Goal: Task Accomplishment & Management: Manage account settings

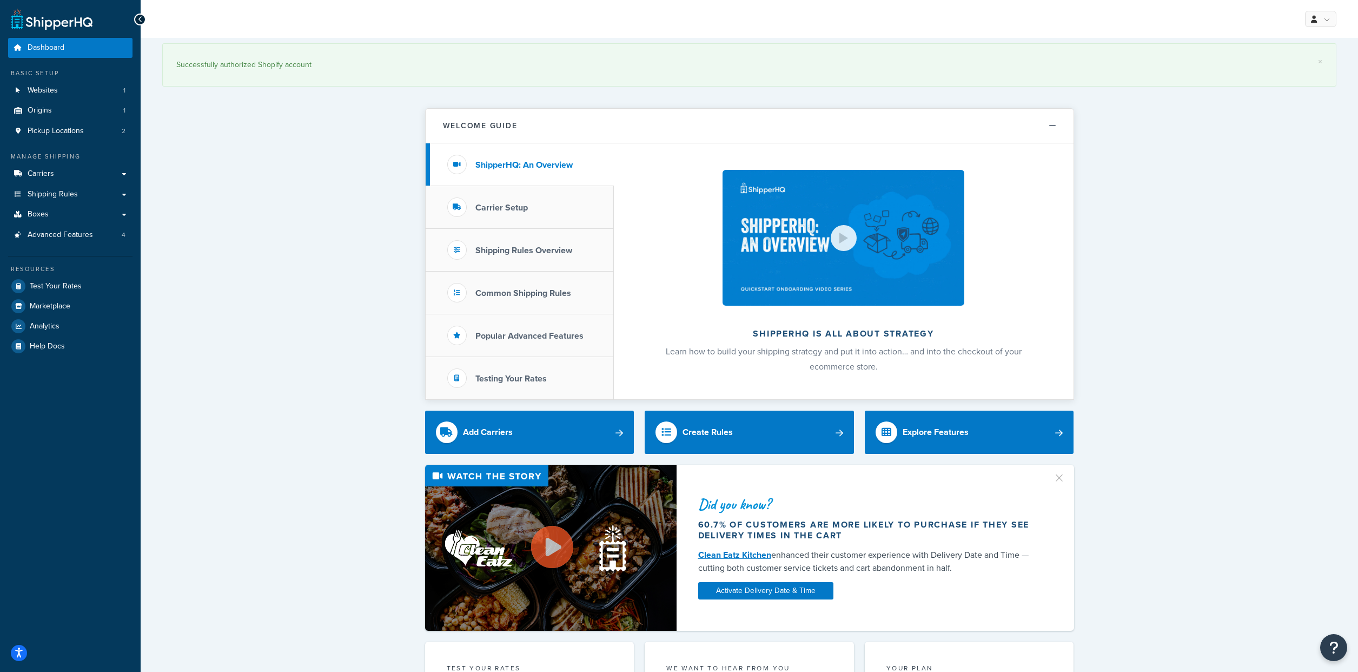
click at [70, 184] on link "Carriers" at bounding box center [70, 174] width 124 height 20
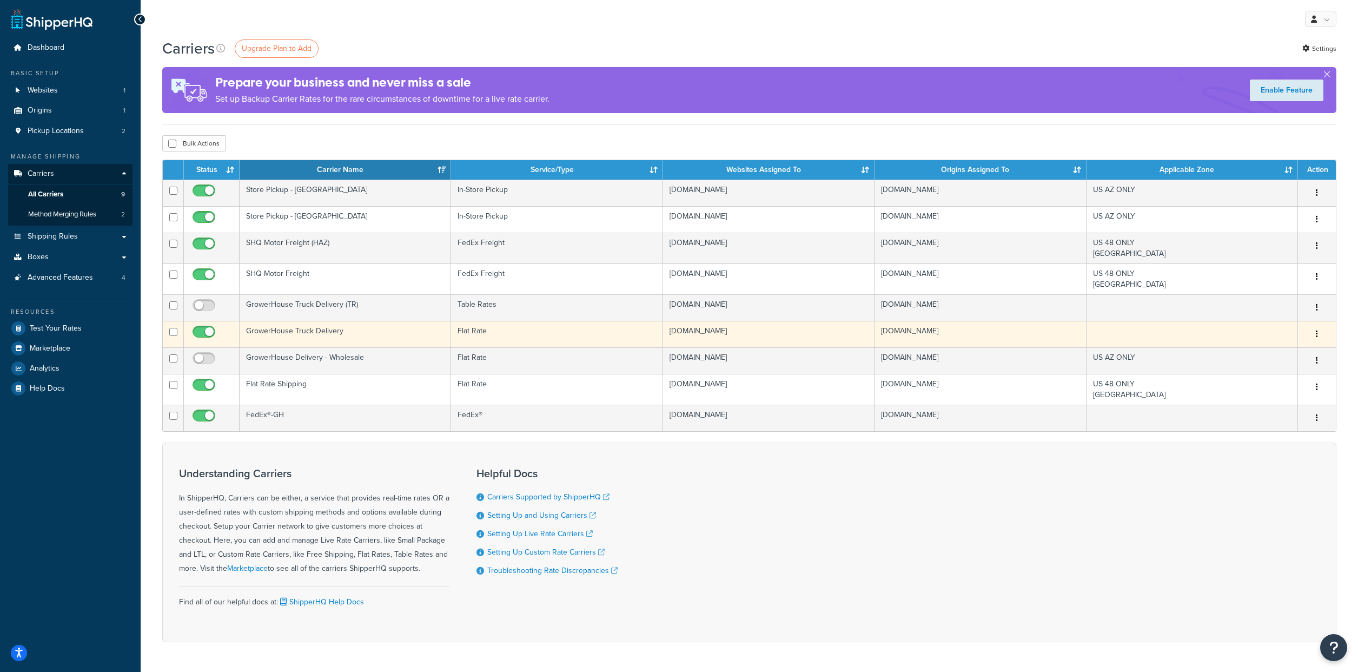
click at [201, 341] on input "checkbox" at bounding box center [205, 335] width 30 height 14
checkbox input "false"
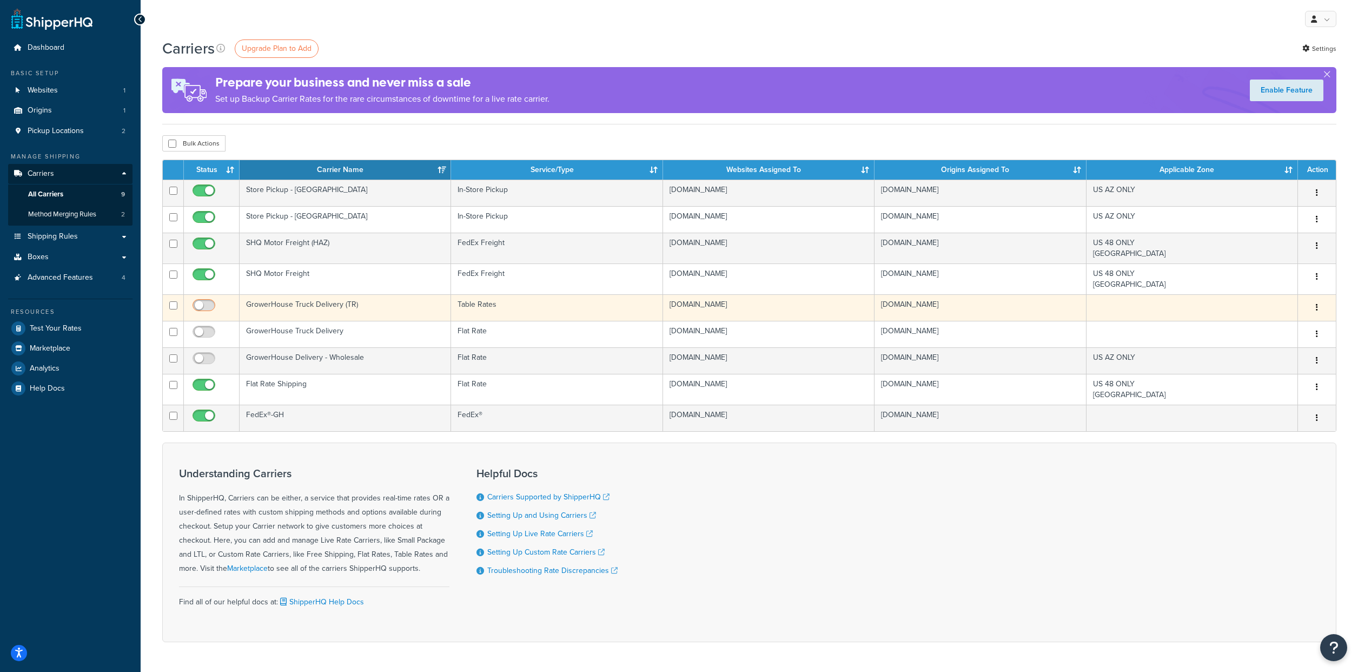
click at [212, 315] on input "checkbox" at bounding box center [205, 308] width 30 height 14
checkbox input "true"
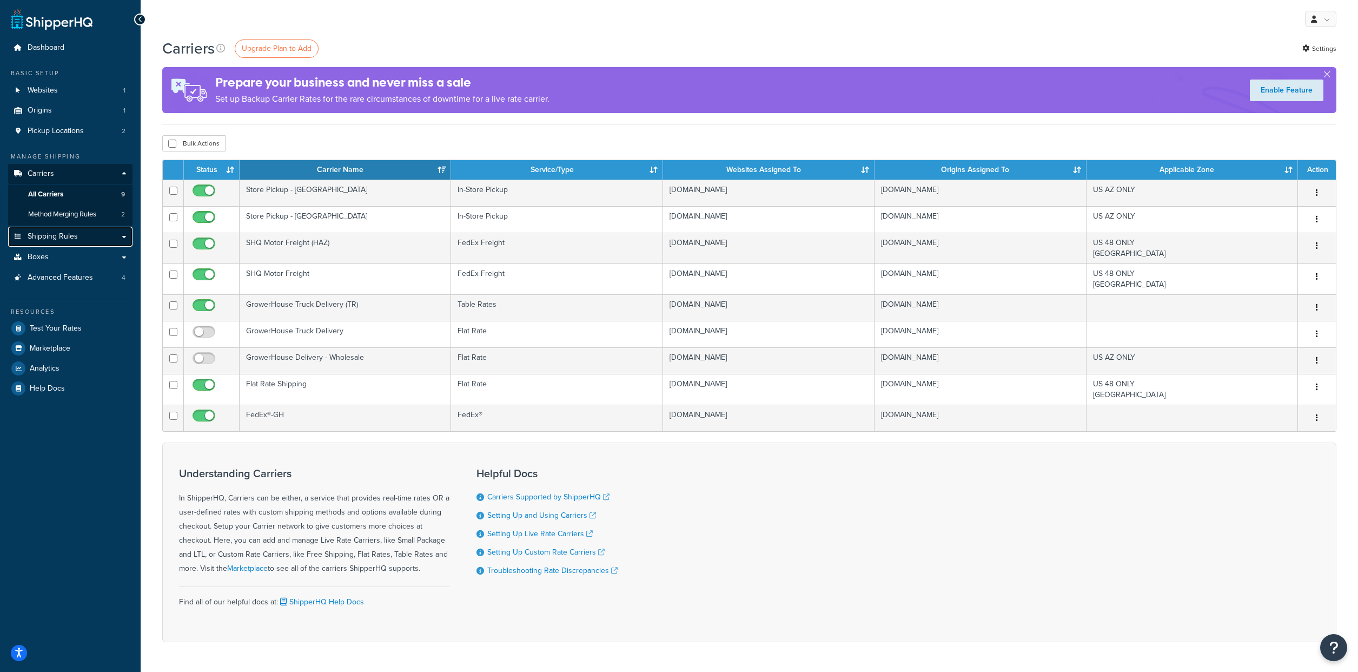
click at [77, 241] on span "Shipping Rules" at bounding box center [53, 236] width 50 height 9
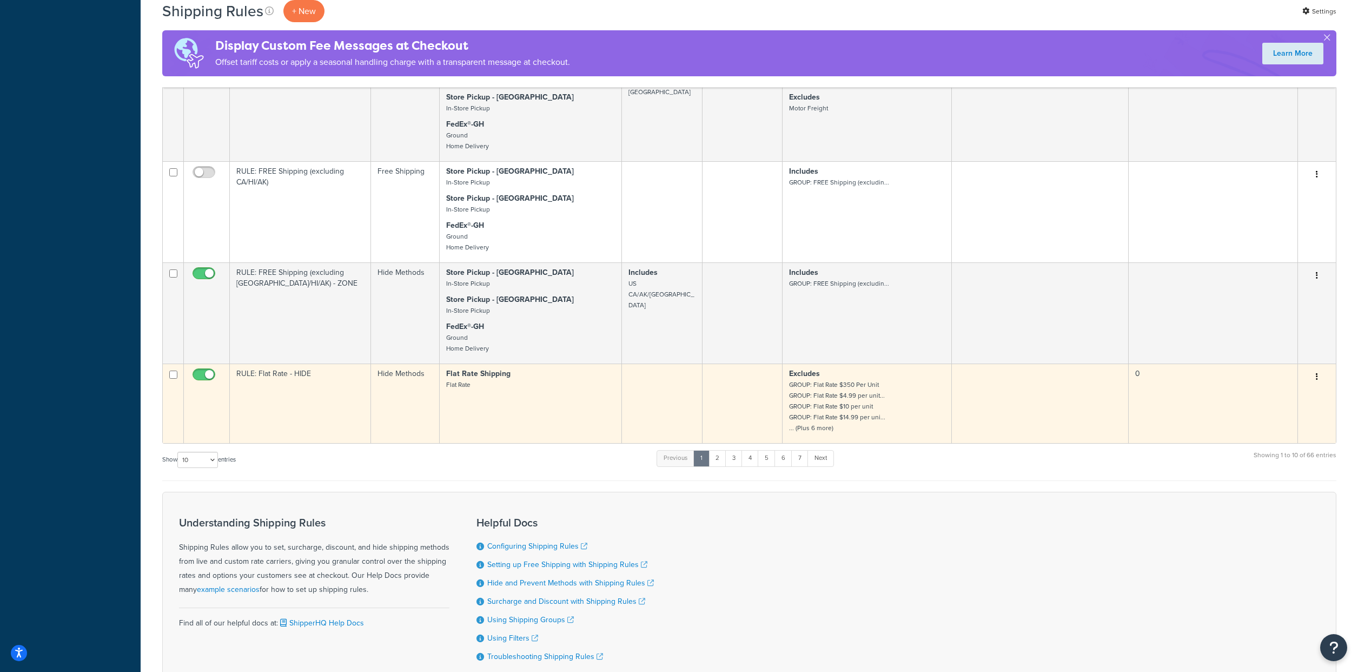
scroll to position [844, 0]
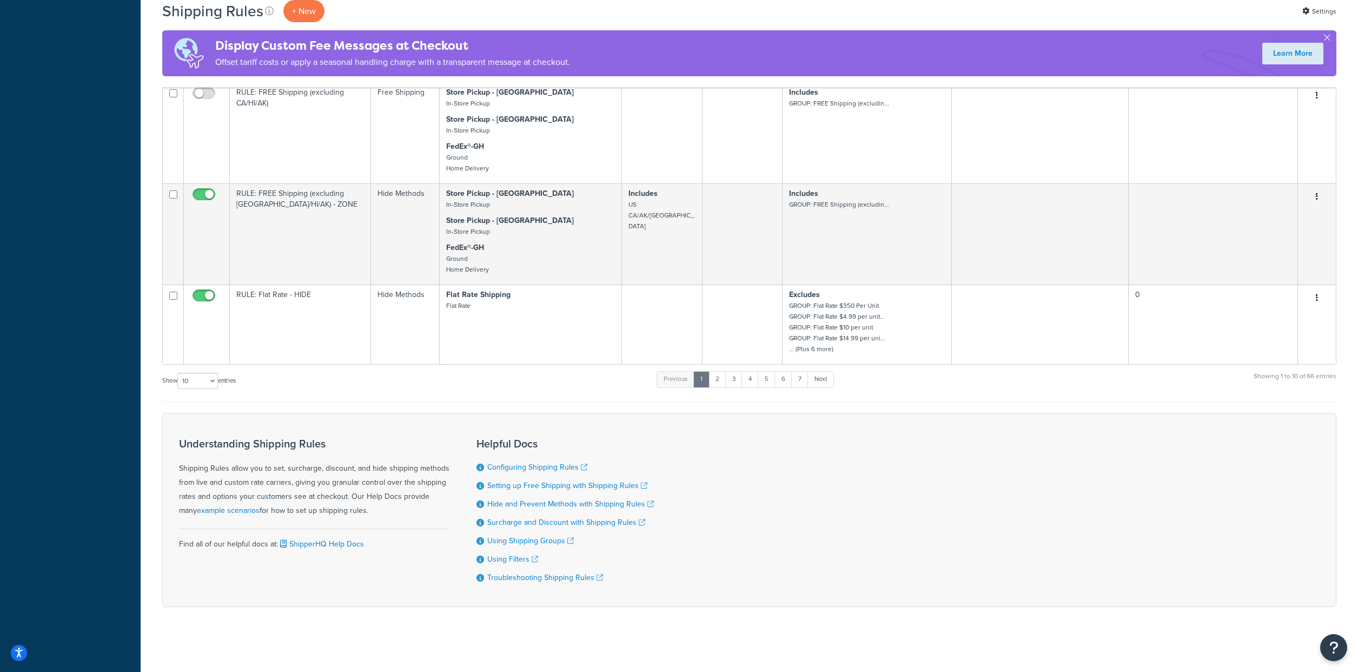
click at [222, 389] on label "Show 10 15 25 50 100 1000 entries" at bounding box center [199, 381] width 74 height 16
click at [218, 389] on select "10 15 25 50 100 1000" at bounding box center [197, 381] width 41 height 16
select select "100"
click option "100" at bounding box center [0, 0] width 0 height 0
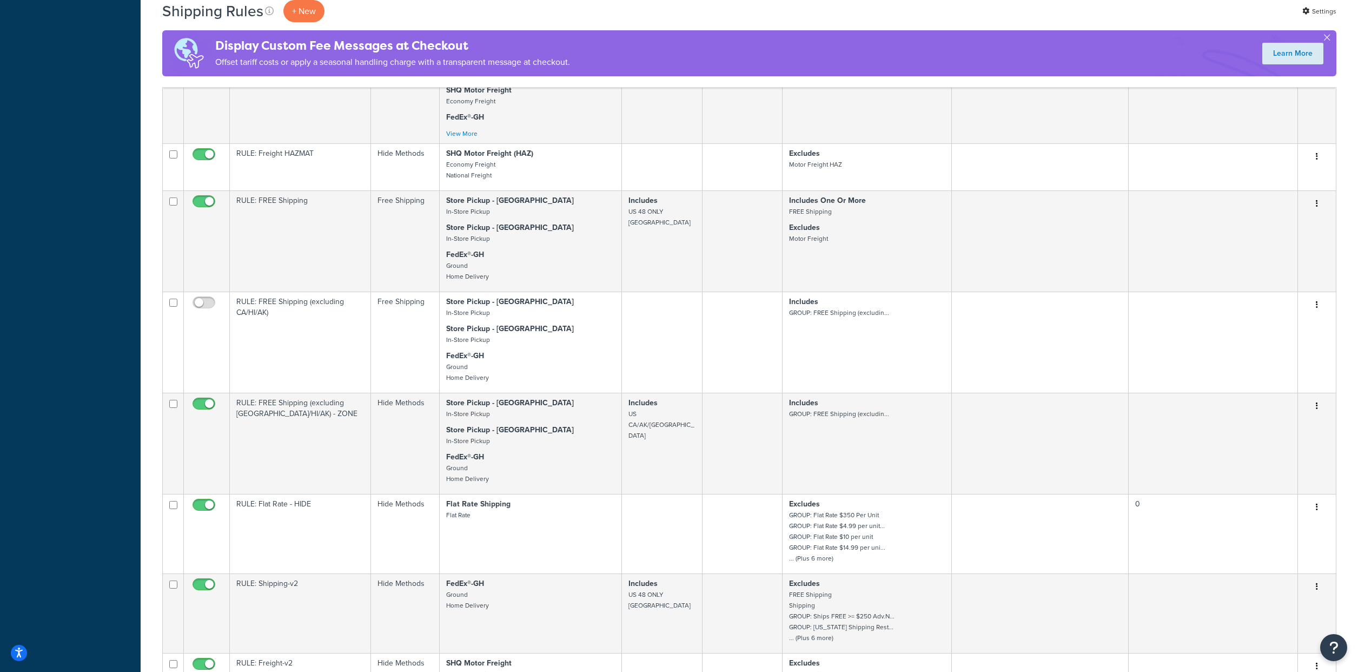
scroll to position [0, 0]
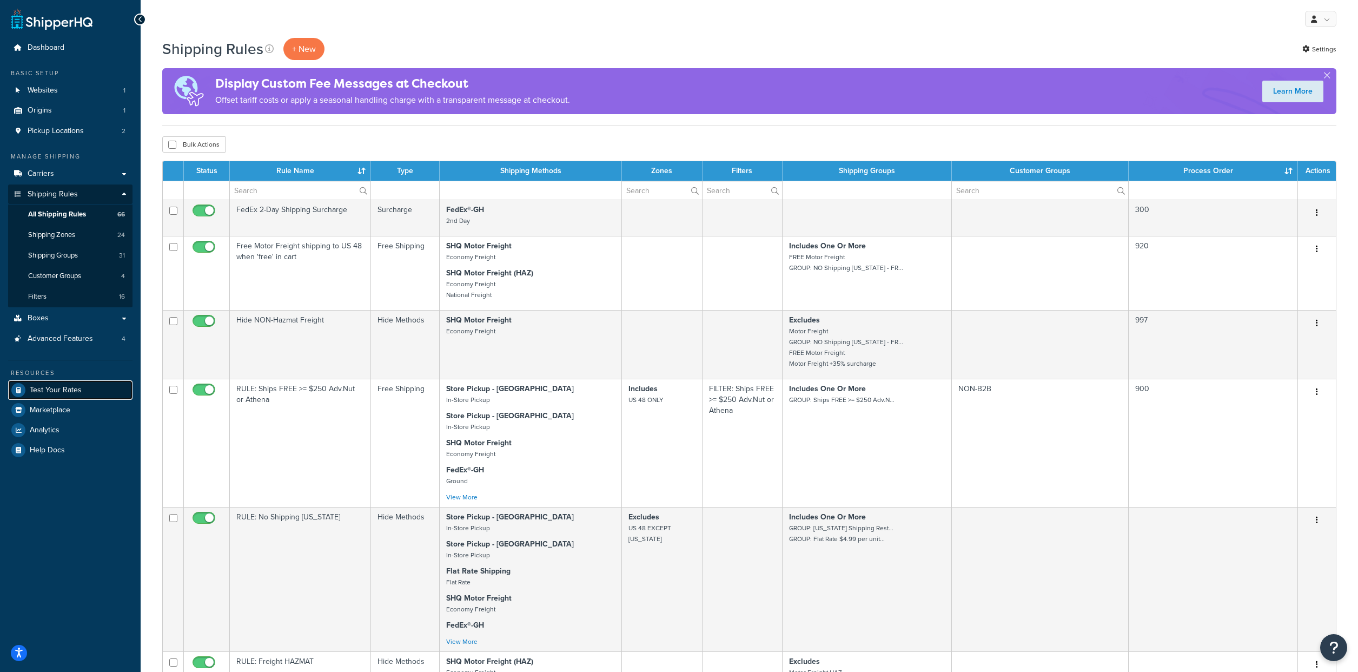
click at [77, 395] on span "Test Your Rates" at bounding box center [56, 390] width 52 height 9
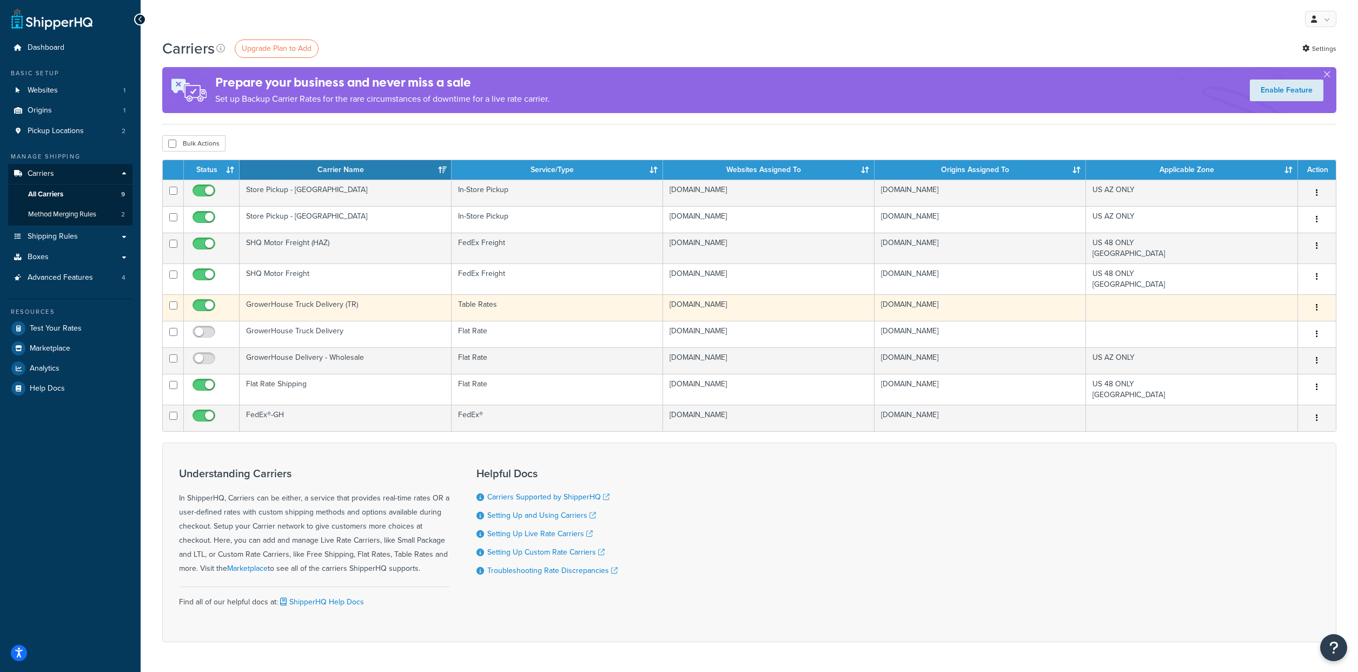
click at [1315, 316] on button "button" at bounding box center [1317, 307] width 15 height 17
click at [1263, 363] on link "Edit" at bounding box center [1273, 362] width 85 height 22
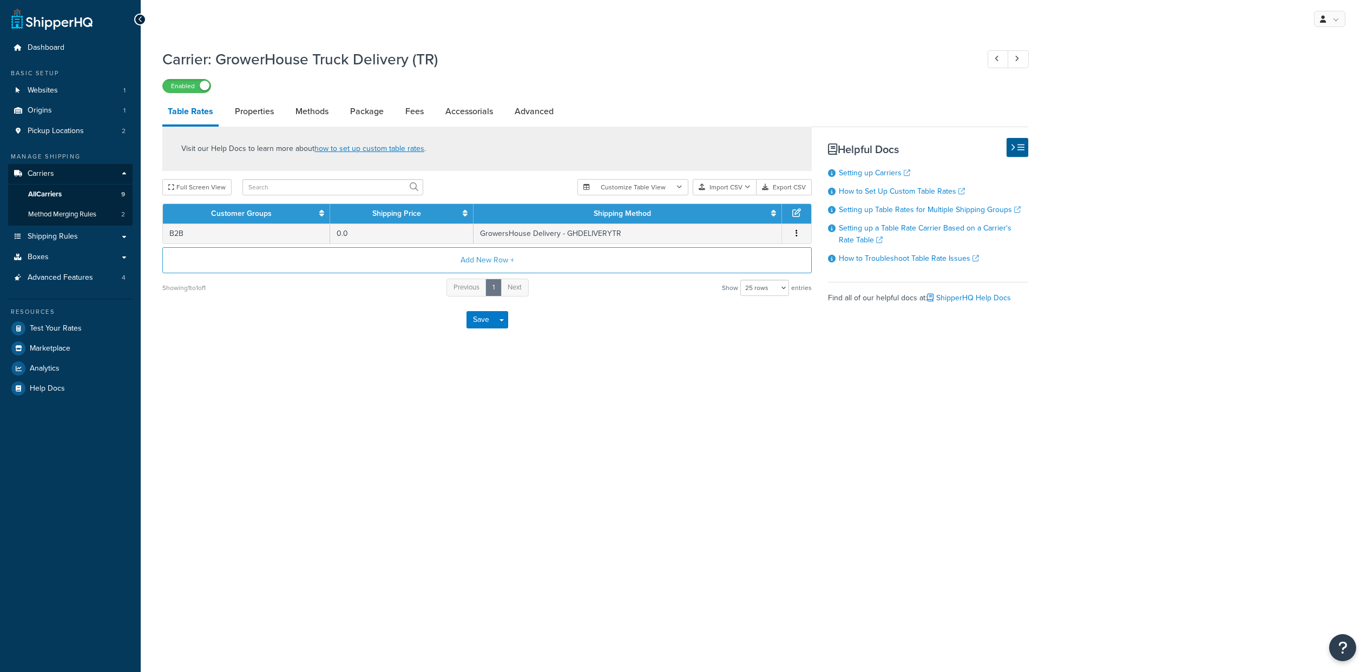
select select "25"
click at [800, 240] on button "button" at bounding box center [796, 234] width 9 height 12
click at [731, 222] on div "Edit" at bounding box center [742, 227] width 77 height 22
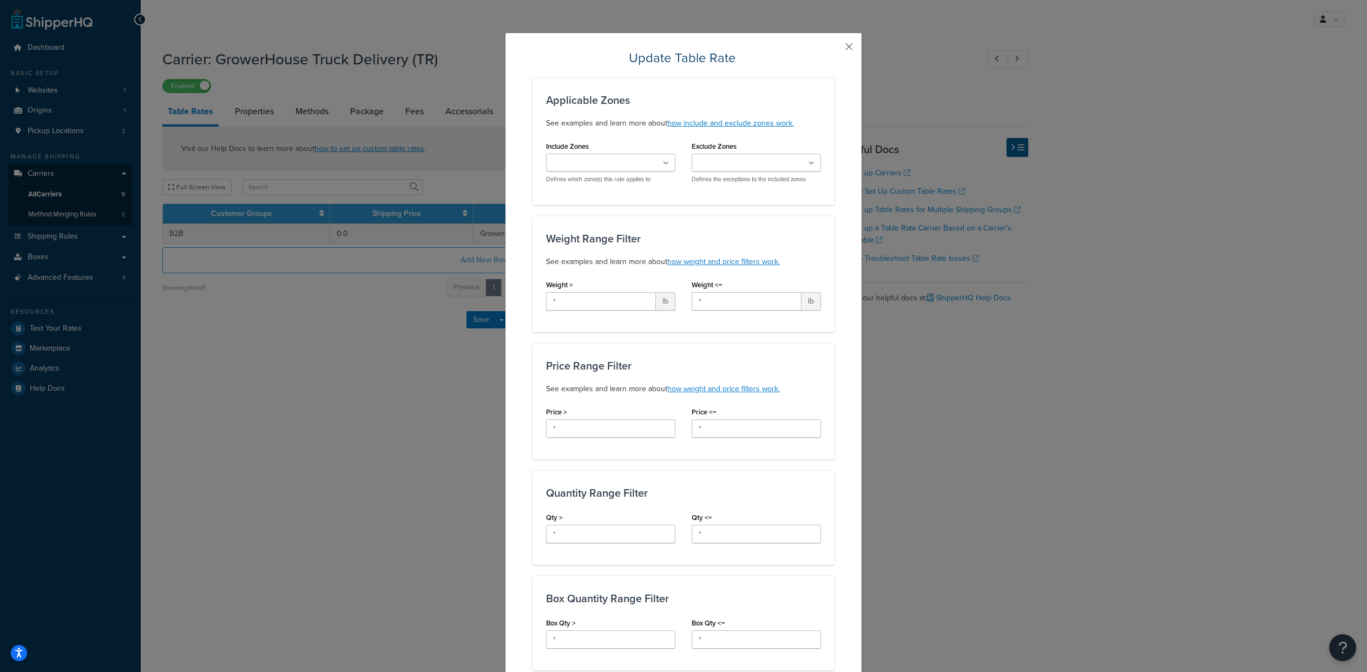
click at [834, 49] on button "button" at bounding box center [833, 50] width 3 height 3
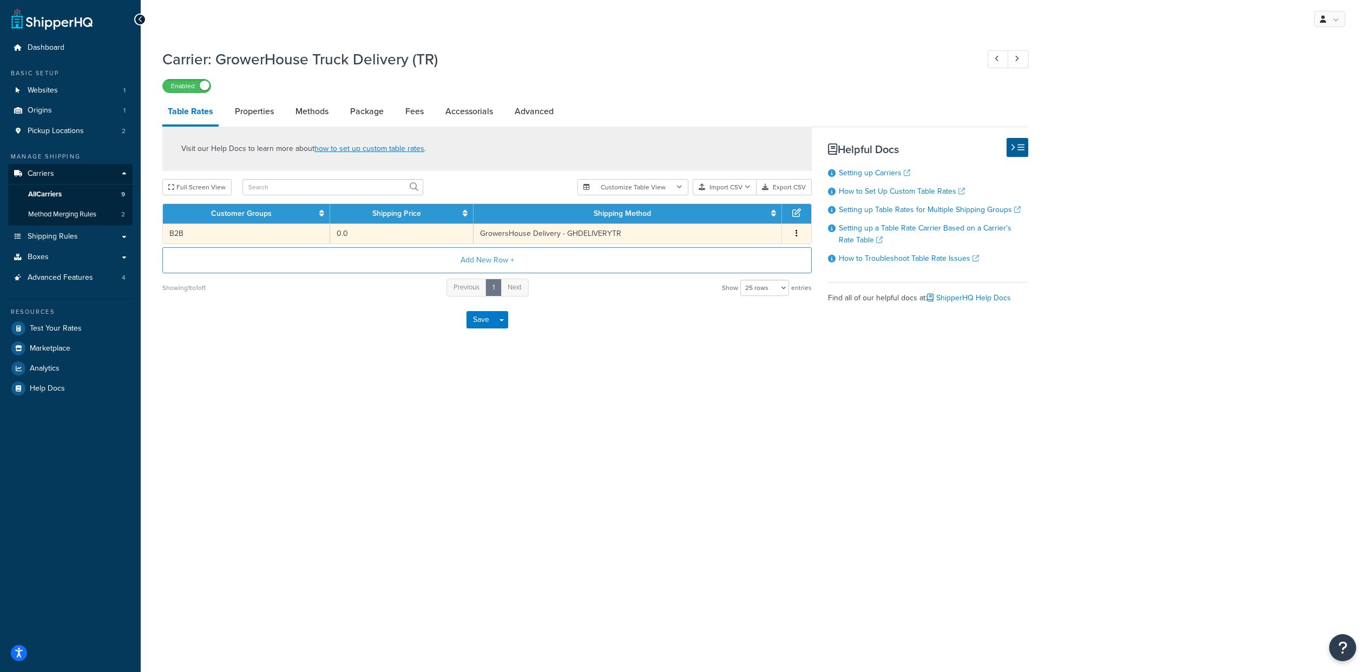
click at [795, 237] on icon "button" at bounding box center [796, 233] width 2 height 8
click at [727, 228] on div "Edit" at bounding box center [742, 227] width 77 height 22
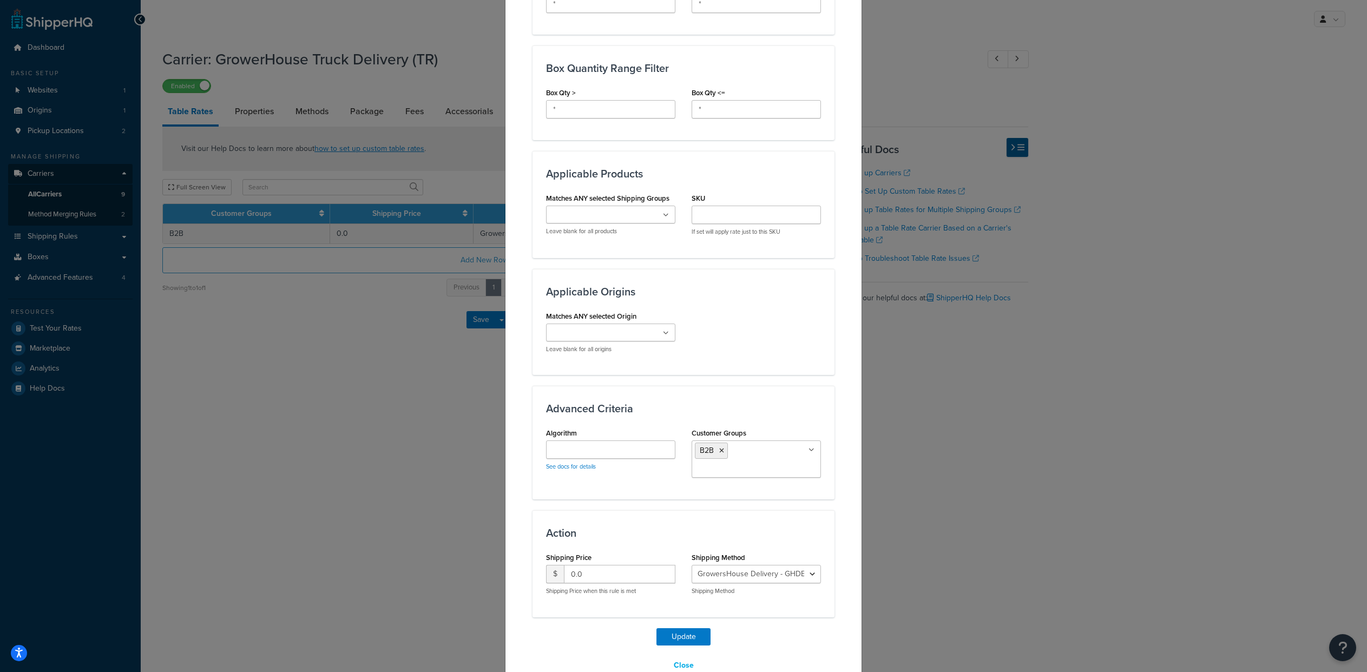
scroll to position [702, 0]
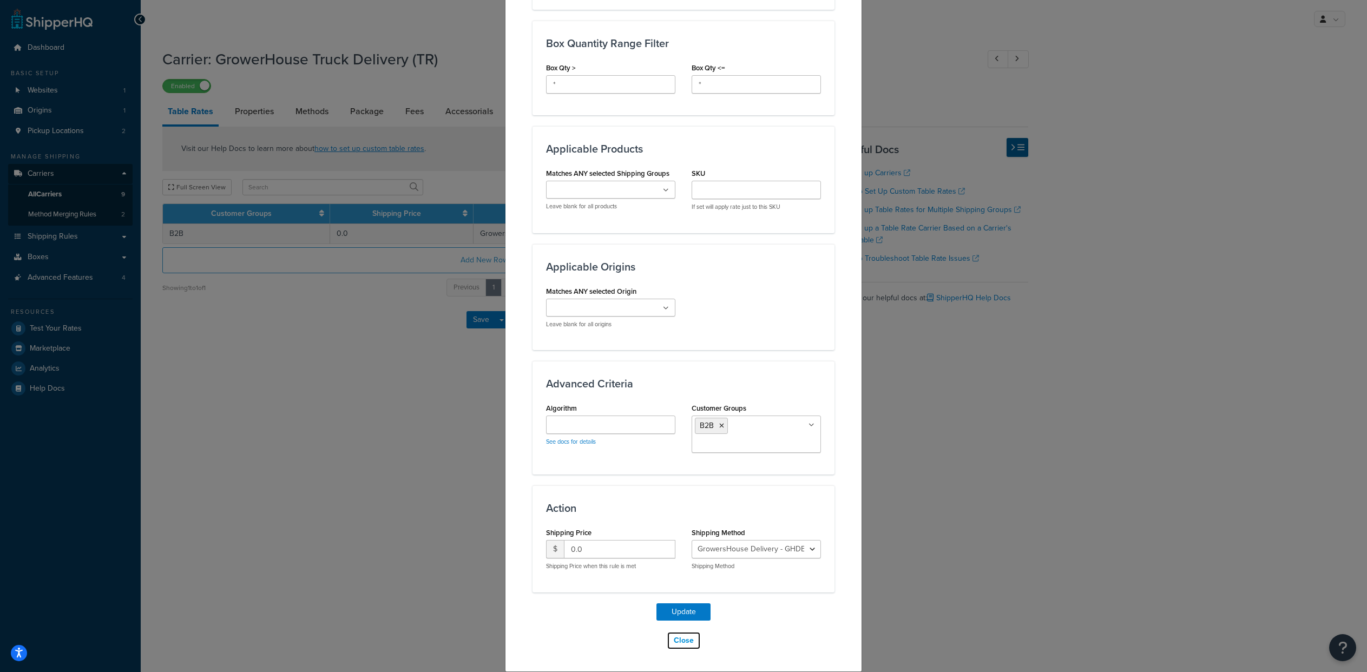
click at [678, 641] on button "Close" at bounding box center [684, 640] width 34 height 18
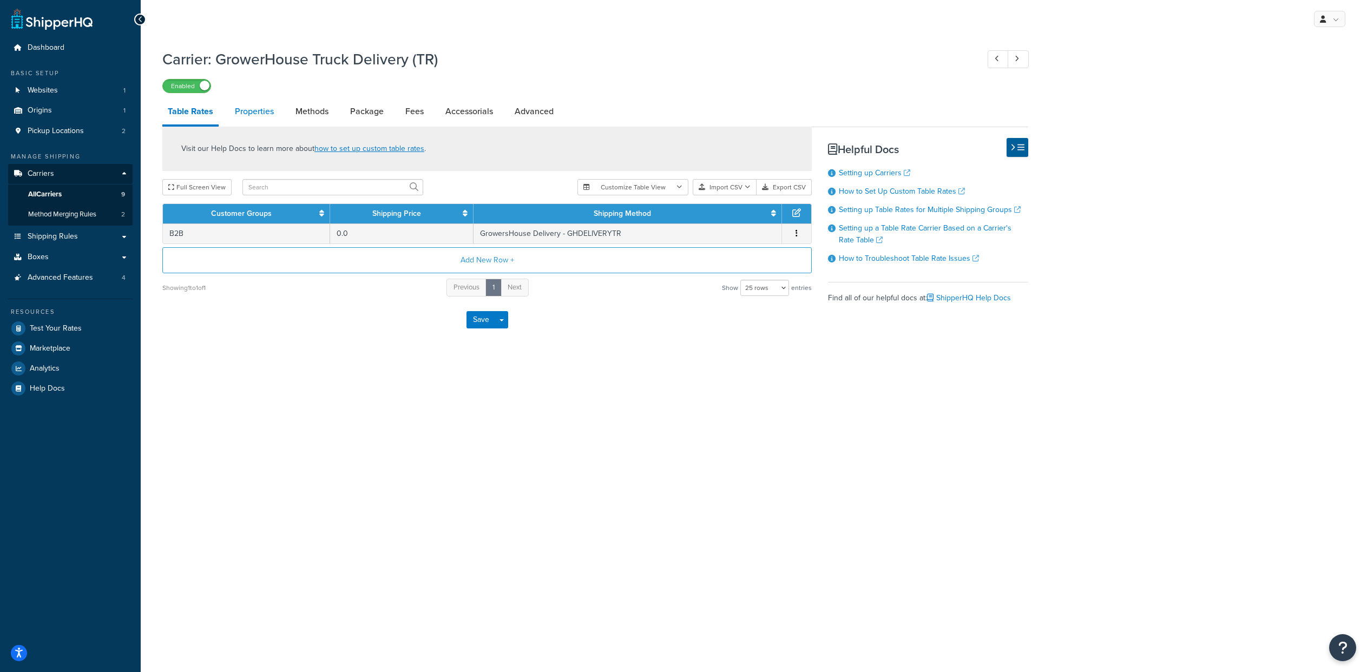
click at [276, 116] on link "Properties" at bounding box center [254, 111] width 50 height 26
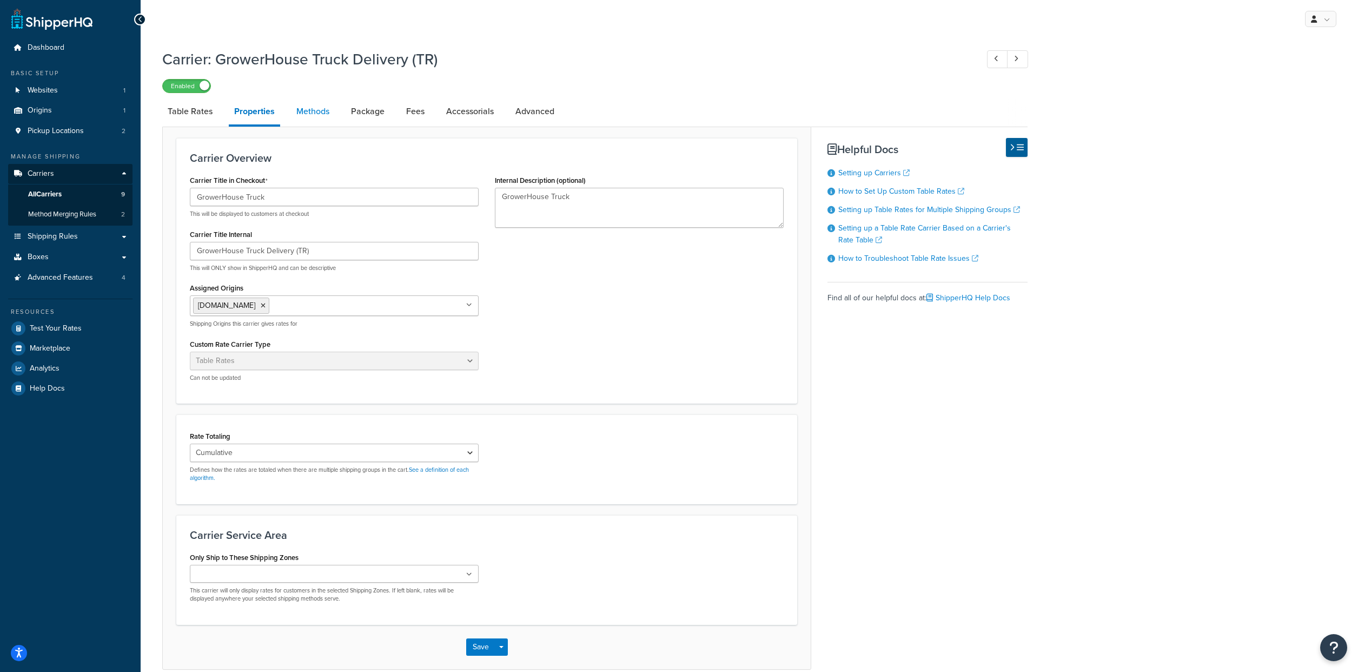
click at [334, 120] on link "Methods" at bounding box center [313, 111] width 44 height 26
select select "25"
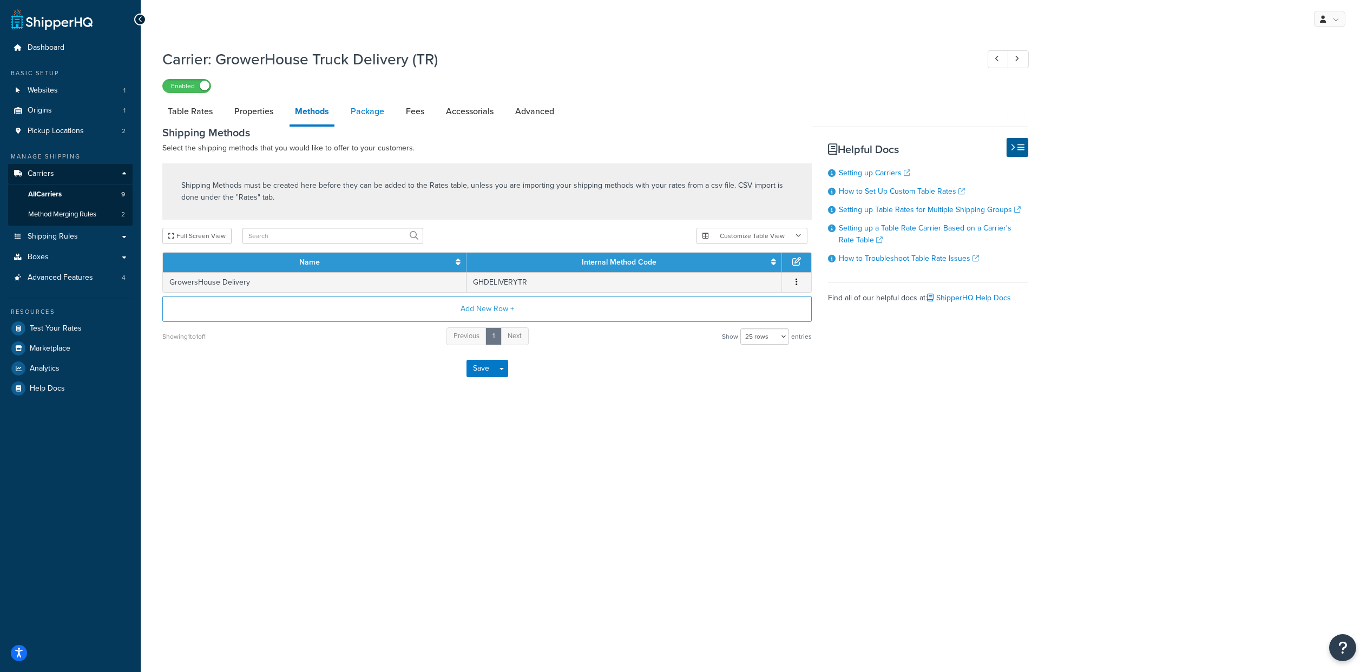
click at [382, 120] on link "Package" at bounding box center [367, 111] width 44 height 26
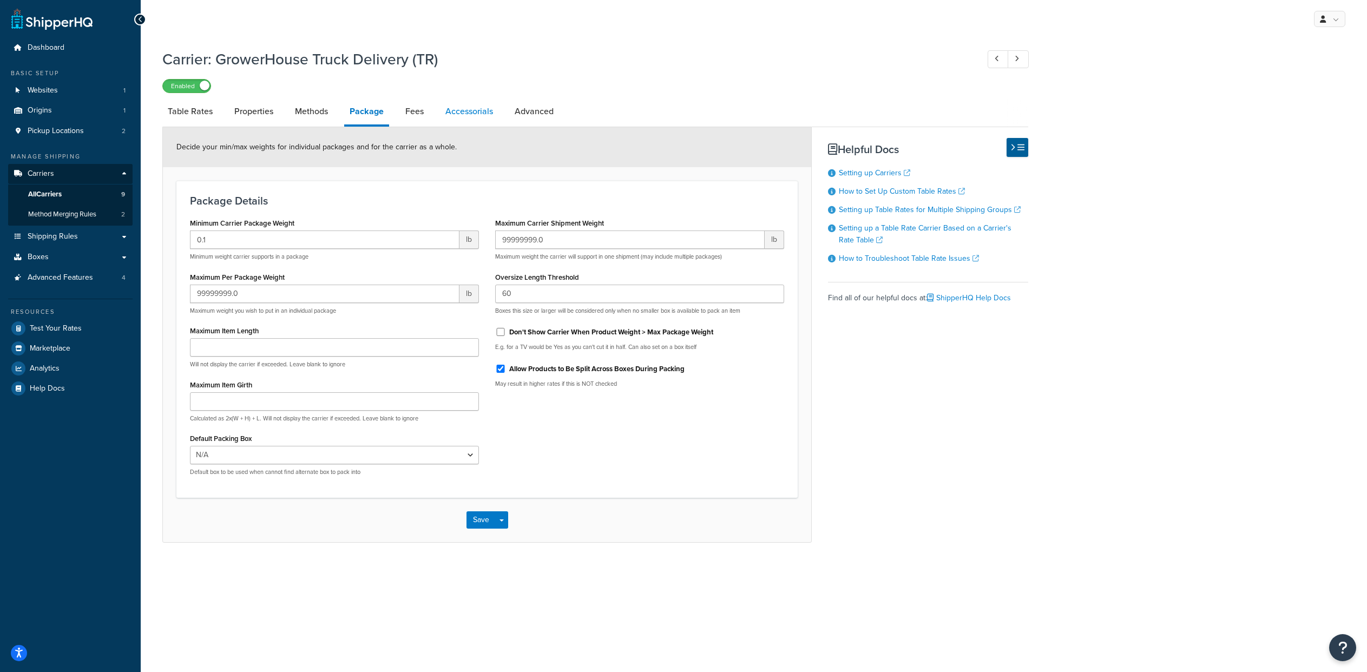
drag, startPoint x: 440, startPoint y: 118, endPoint x: 478, endPoint y: 119, distance: 37.3
click at [429, 119] on link "Fees" at bounding box center [414, 111] width 29 height 26
select select "AFTER"
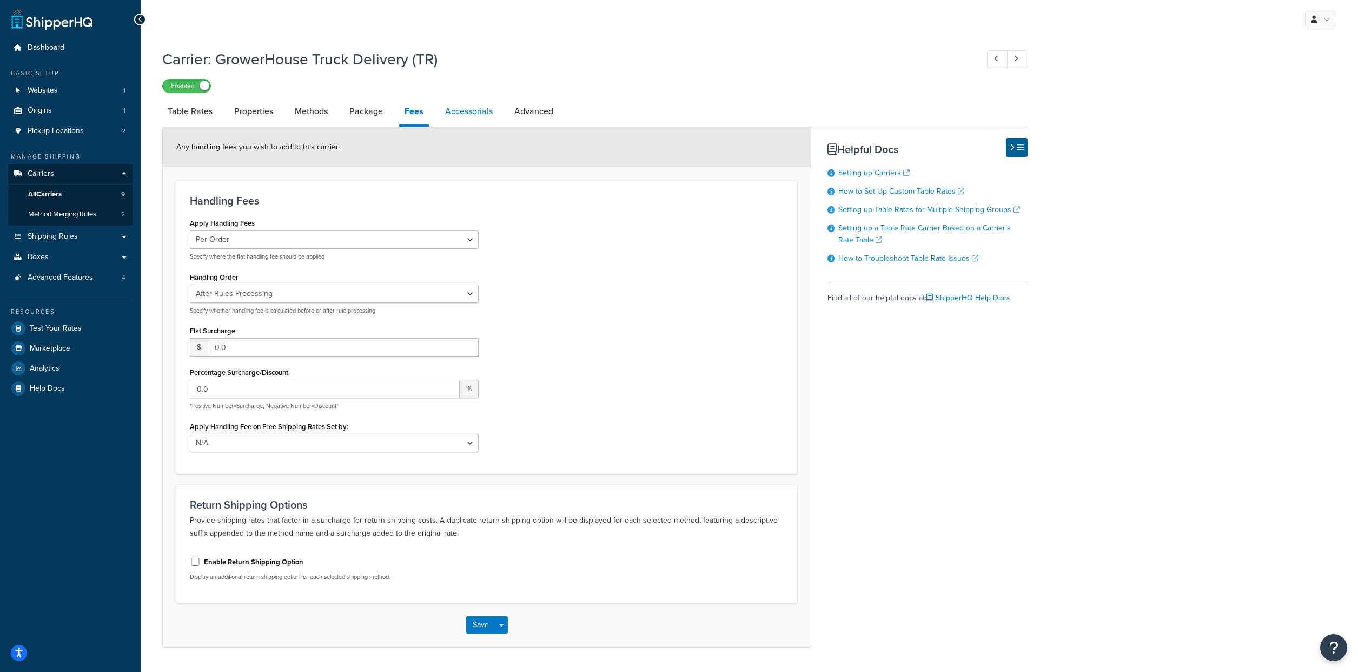
click at [491, 119] on link "Accessorials" at bounding box center [469, 111] width 58 height 26
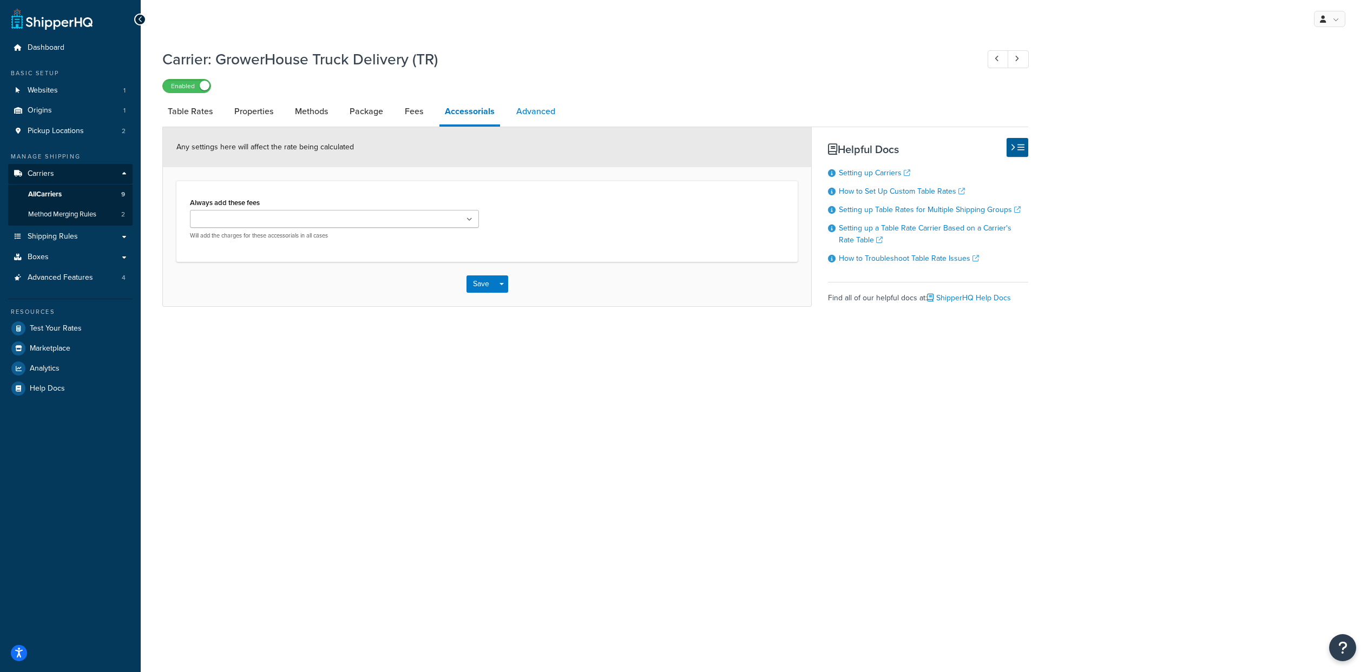
click at [560, 117] on link "Advanced" at bounding box center [536, 111] width 50 height 26
select select "false"
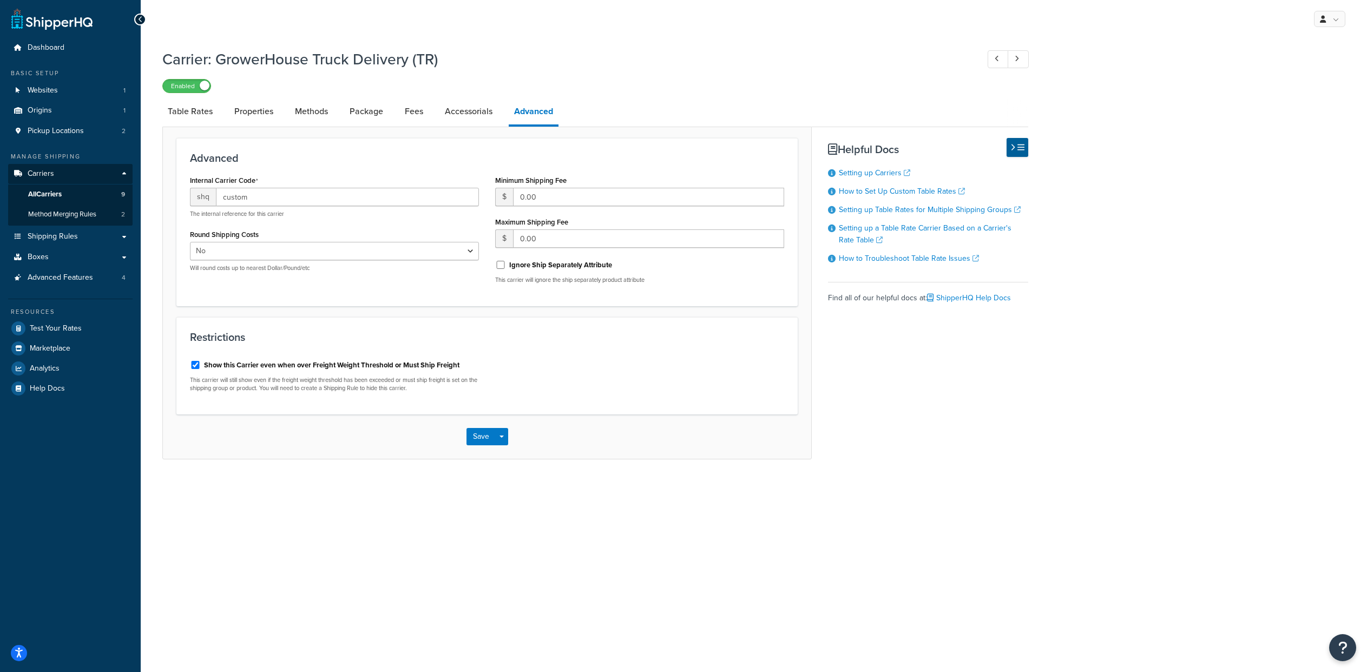
click at [695, 70] on h1 "Carrier: GrowerHouse Truck Delivery (TR)" at bounding box center [564, 59] width 805 height 21
click at [62, 199] on span "All Carriers" at bounding box center [45, 194] width 34 height 9
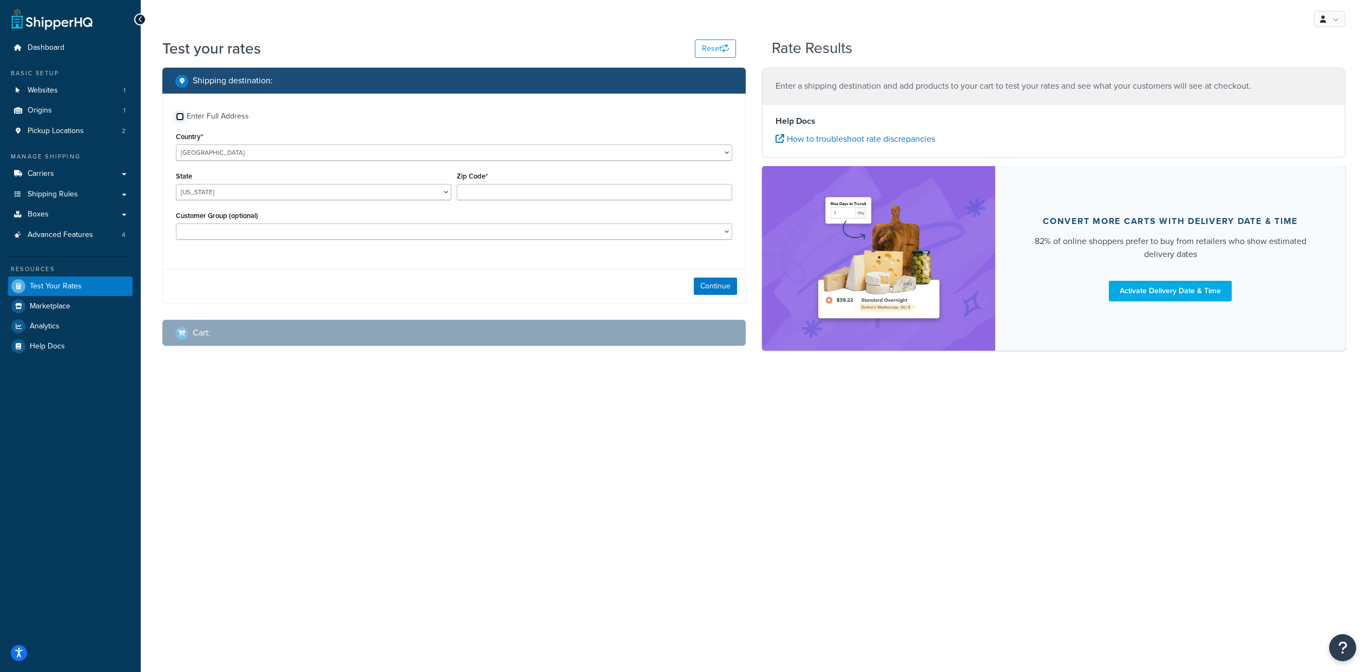
click at [183, 121] on input "Enter Full Address" at bounding box center [180, 117] width 8 height 8
checkbox input "true"
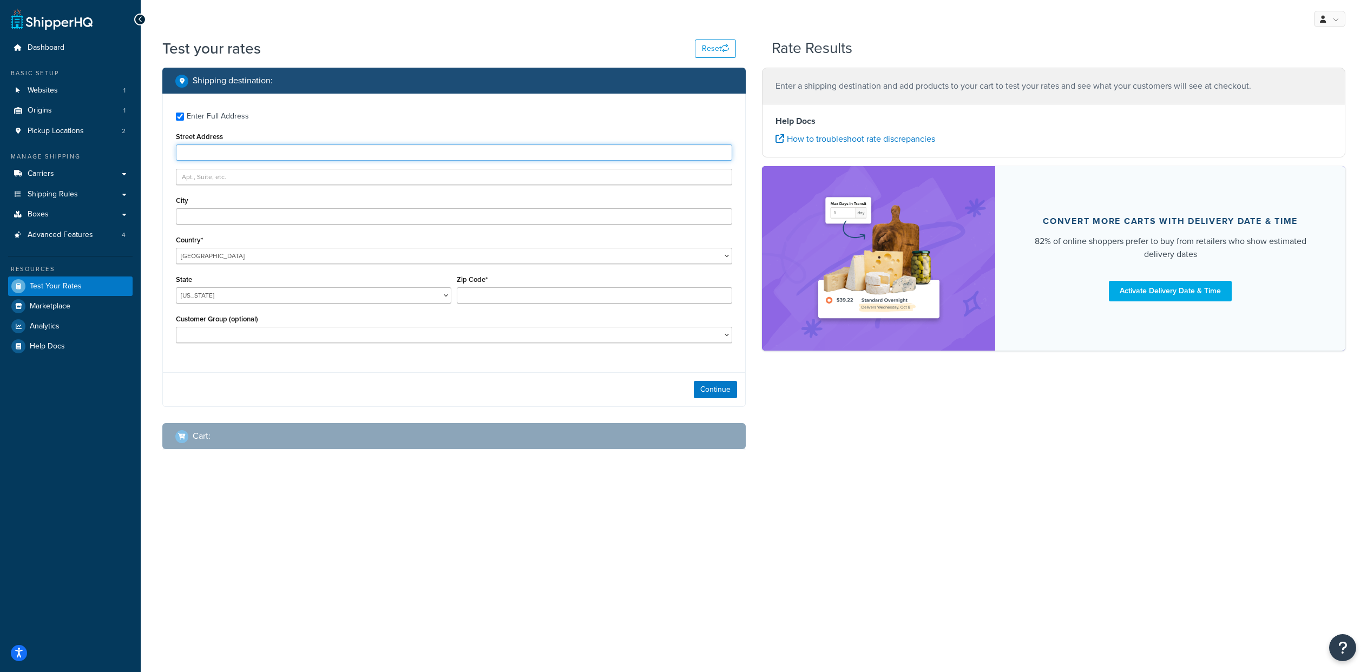
click at [203, 161] on input "Street Address" at bounding box center [454, 152] width 556 height 16
type input "[STREET_ADDRESS]"
type input "[GEOGRAPHIC_DATA]"
select select "AZ"
type input "85713"
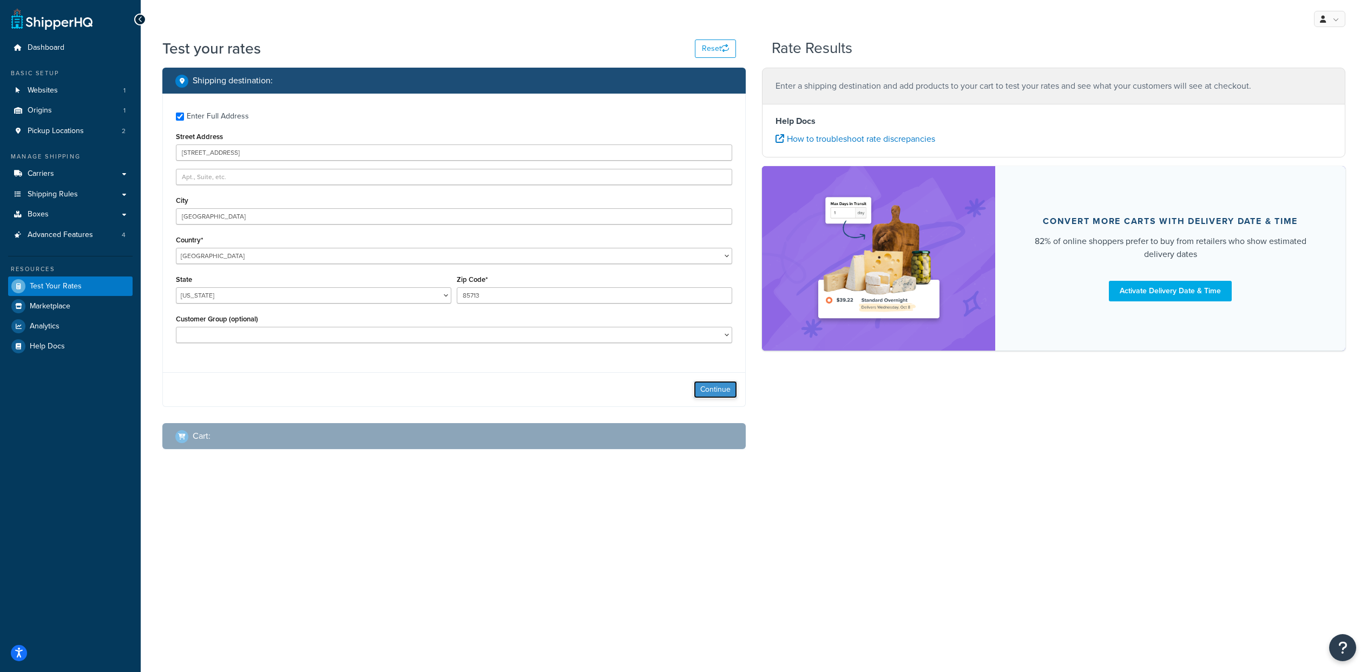
click at [712, 398] on button "Continue" at bounding box center [715, 389] width 43 height 17
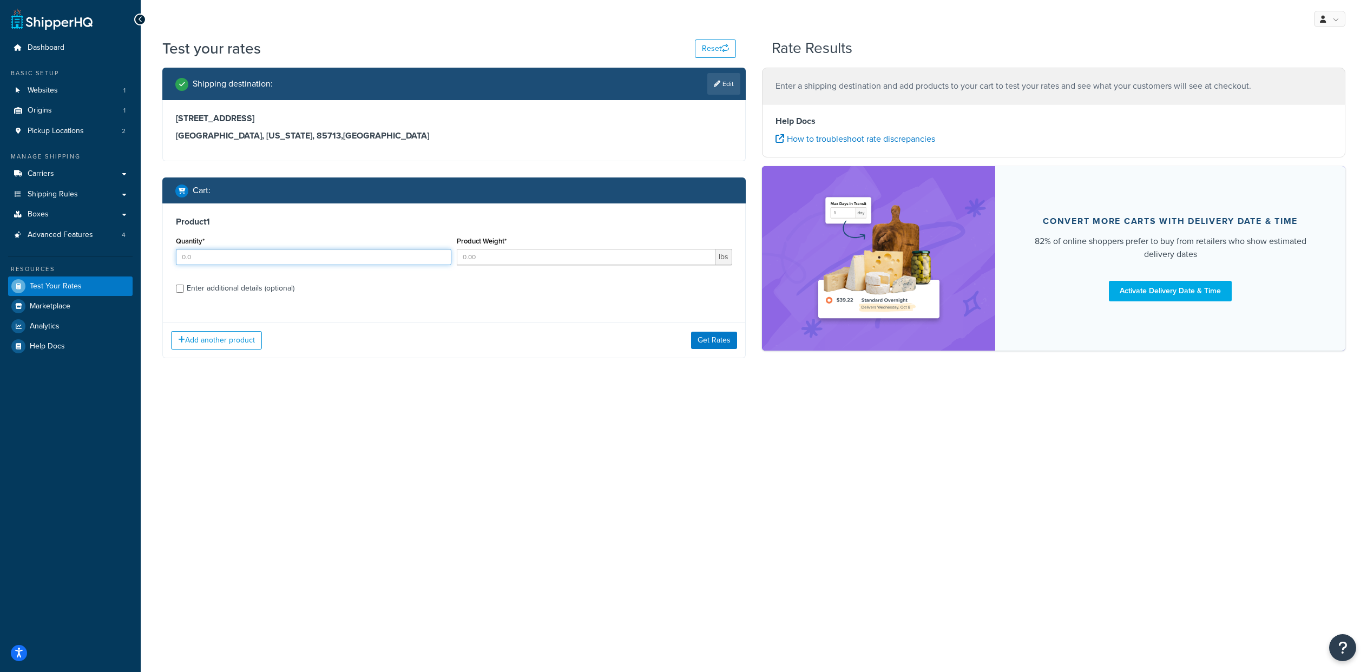
click at [263, 265] on input "Quantity*" at bounding box center [313, 257] width 275 height 16
type input "1"
click at [482, 265] on input "Product Weight*" at bounding box center [586, 257] width 259 height 16
type input "2000"
click at [182, 293] on input "Enter additional details (optional)" at bounding box center [180, 289] width 8 height 8
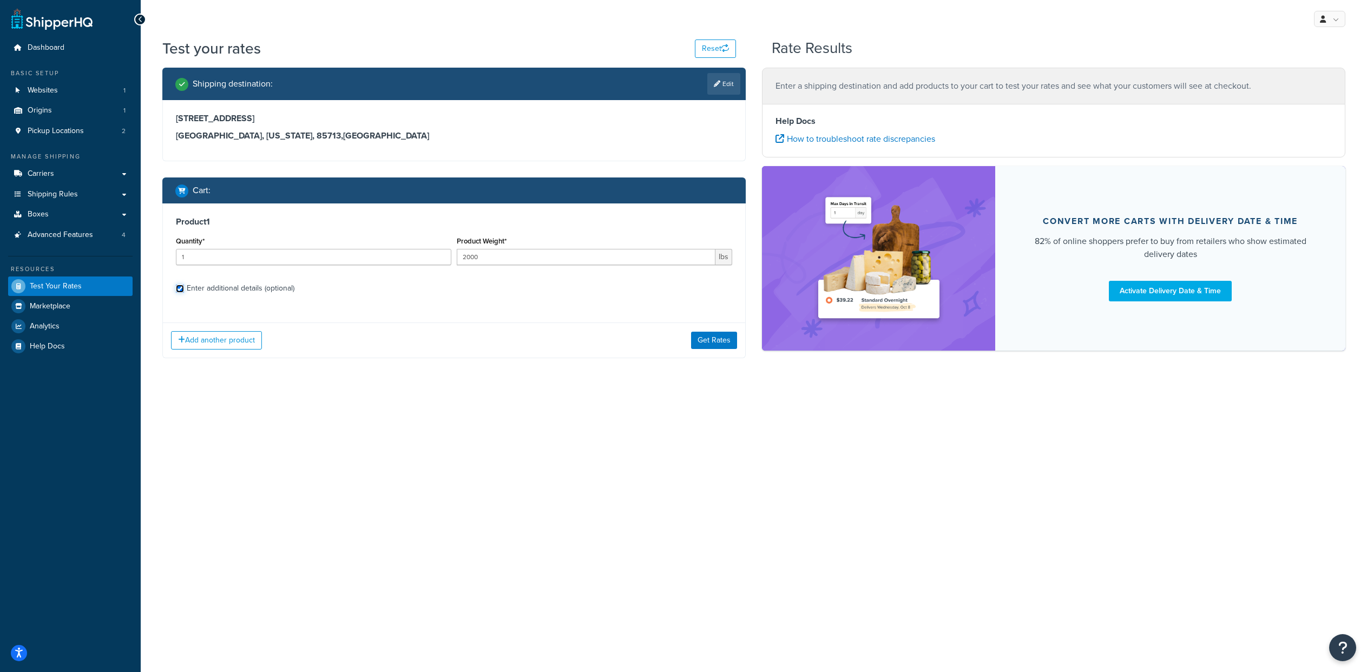
checkbox input "true"
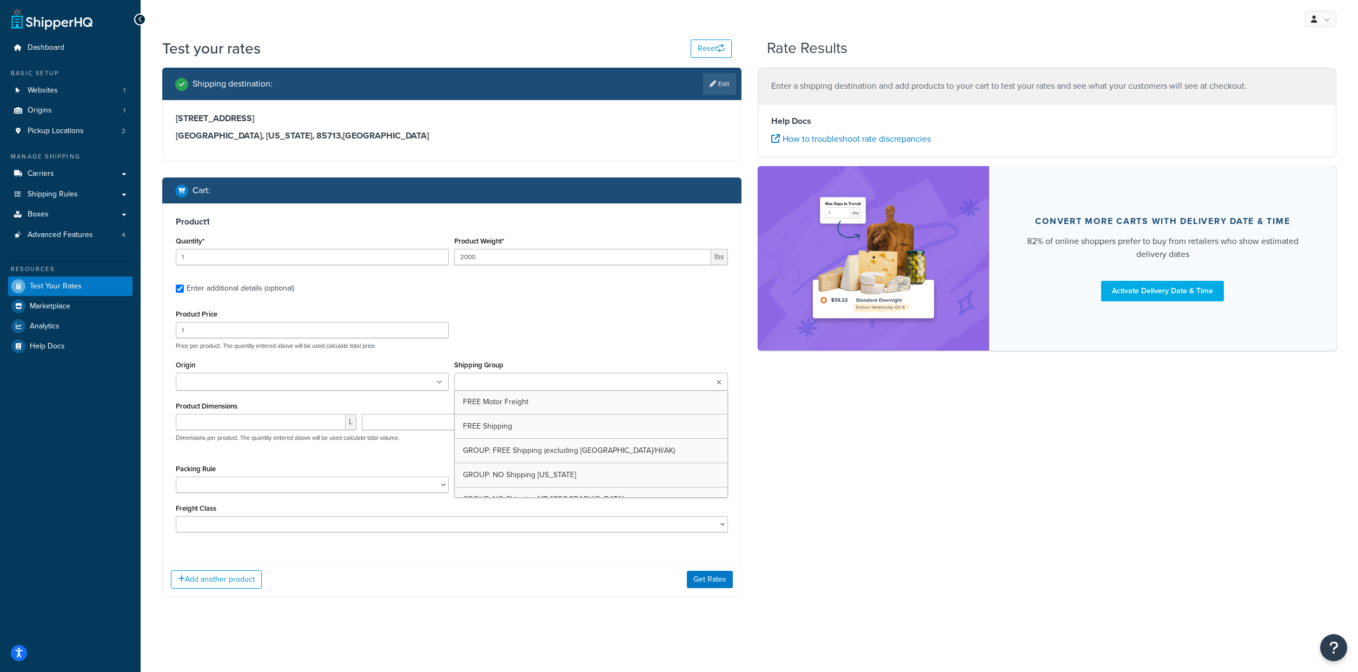
click at [545, 388] on input "Shipping Group" at bounding box center [506, 383] width 96 height 12
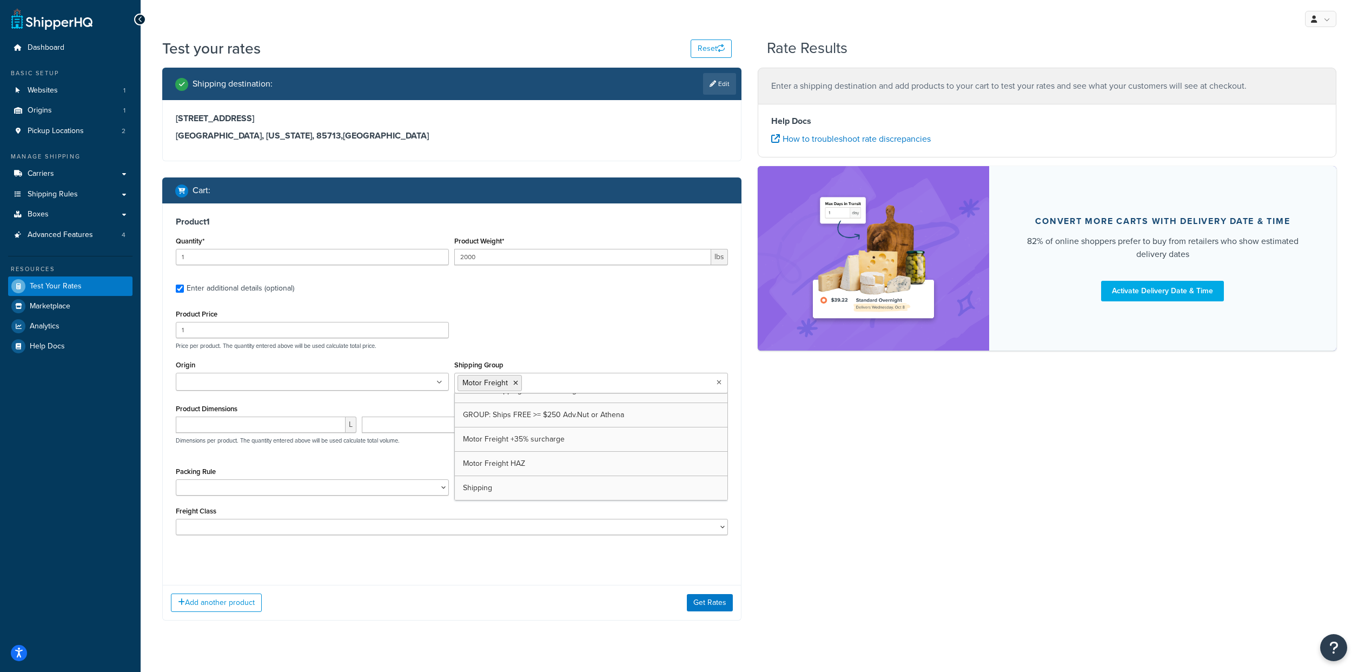
scroll to position [663, 0]
click at [769, 464] on div "Shipping destination : Edit 3635 E 34th St Tucson, Arizona, 85713 , United Stat…" at bounding box center [749, 352] width 1191 height 569
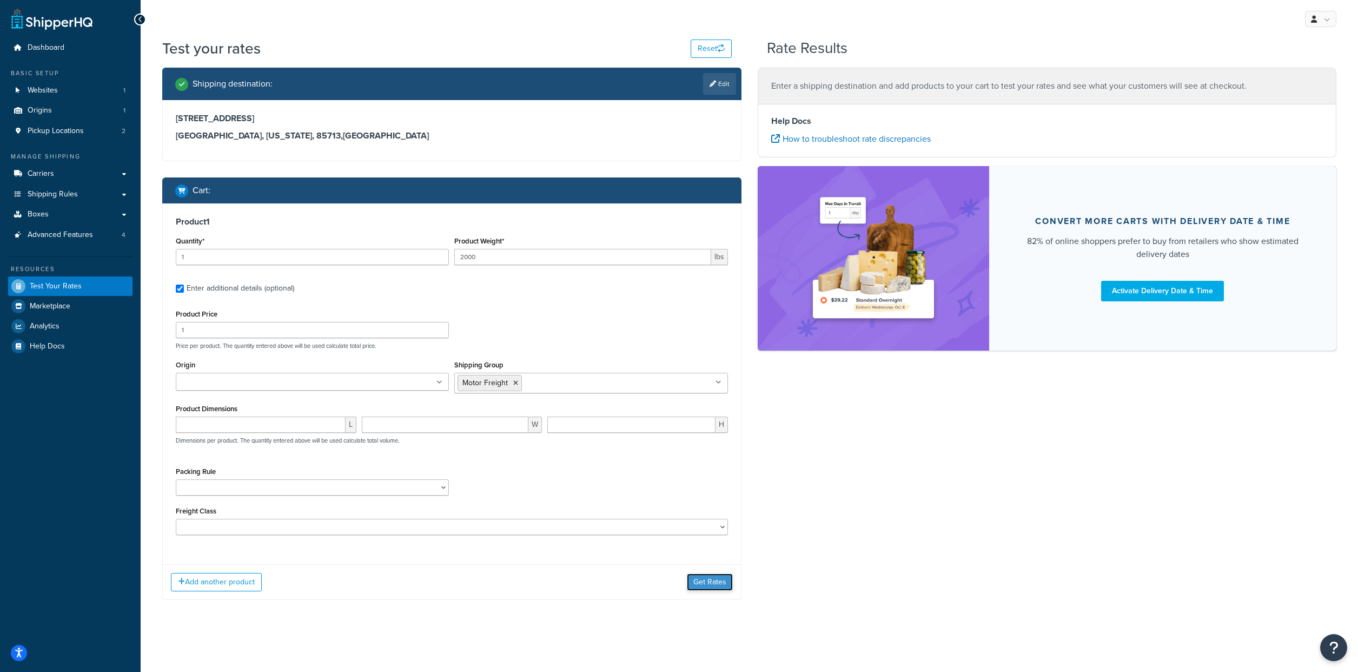
click at [714, 591] on button "Get Rates" at bounding box center [710, 581] width 46 height 17
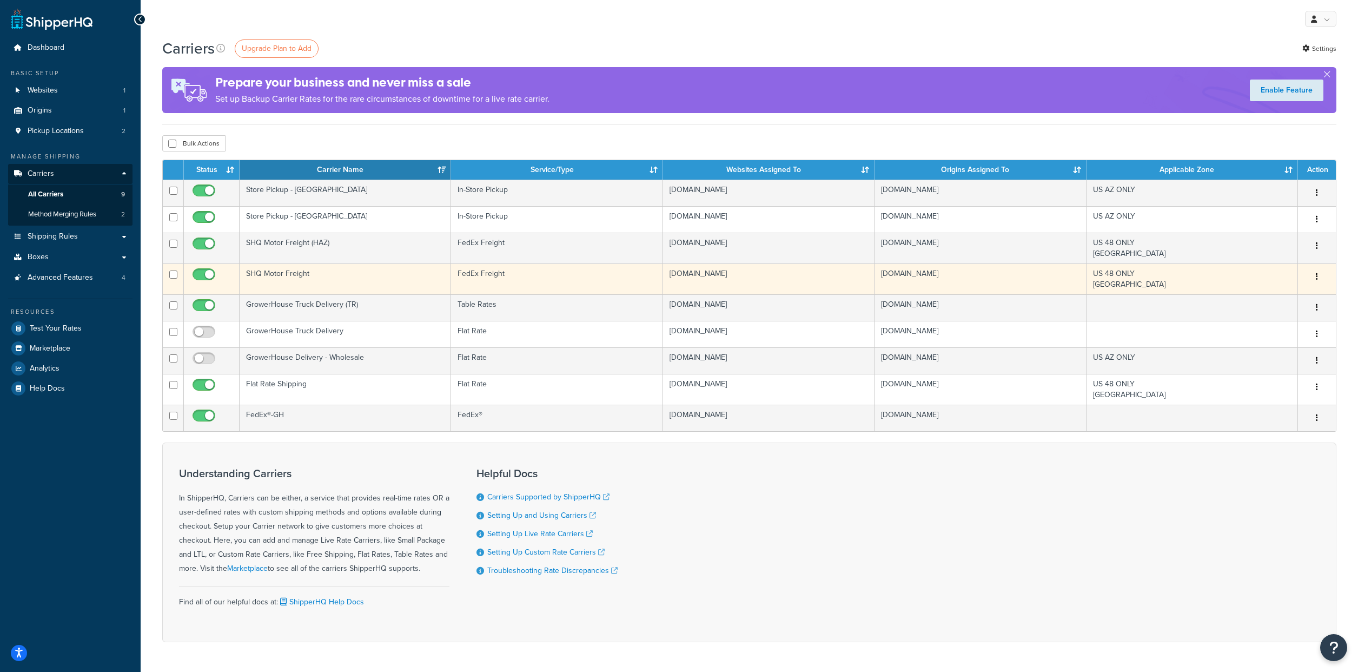
click at [305, 294] on td "SHQ Motor Freight" at bounding box center [346, 278] width 212 height 31
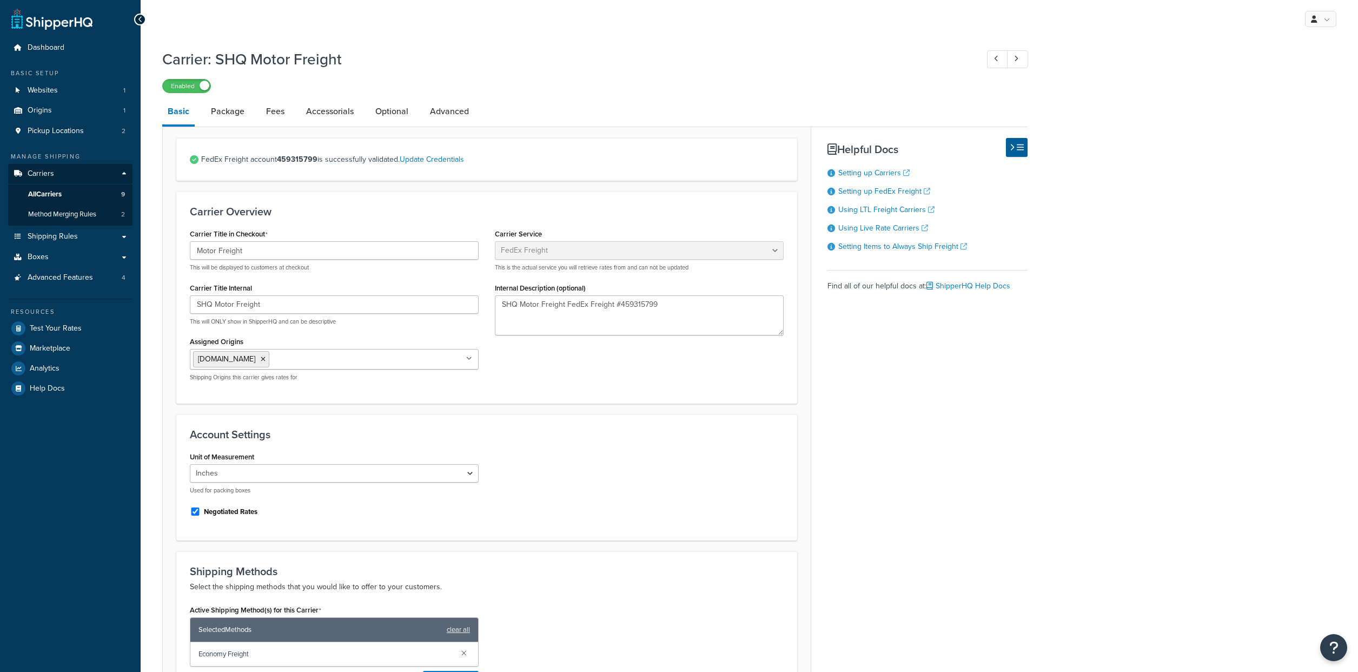
select select "fedExFreight"
click at [474, 118] on link "Advanced" at bounding box center [450, 111] width 50 height 26
select select "false"
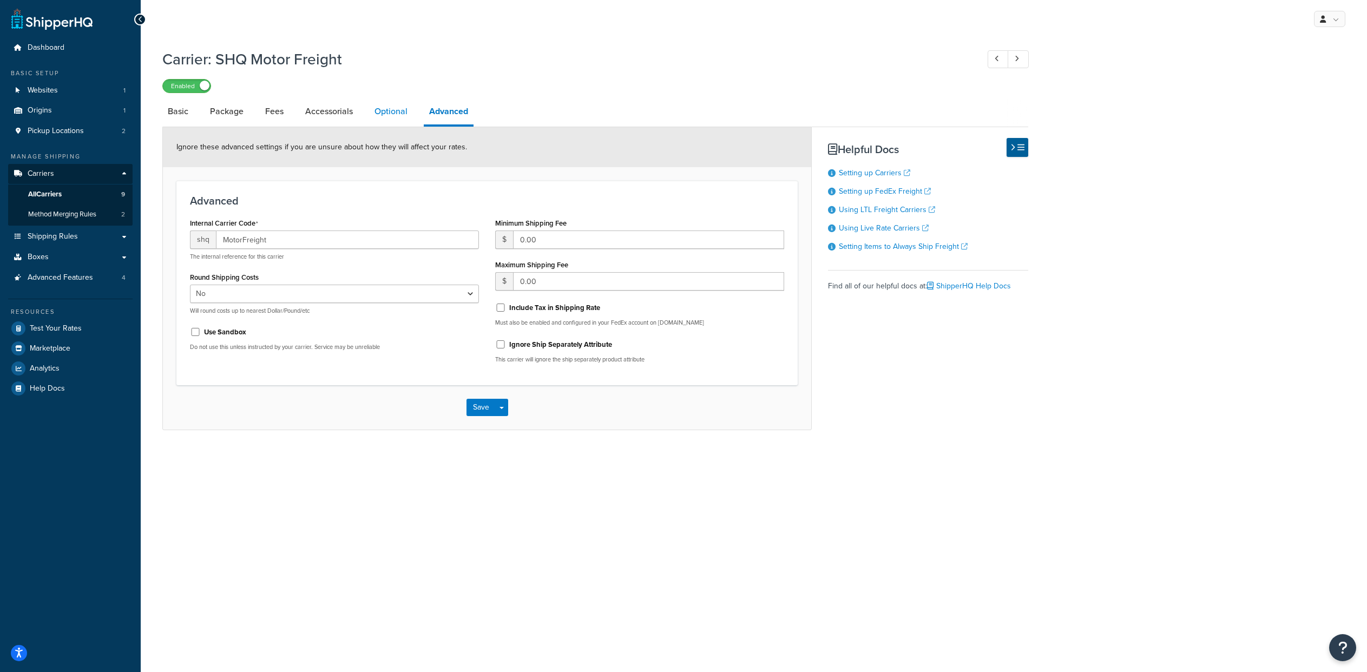
click at [413, 117] on link "Optional" at bounding box center [391, 111] width 44 height 26
select select "70"
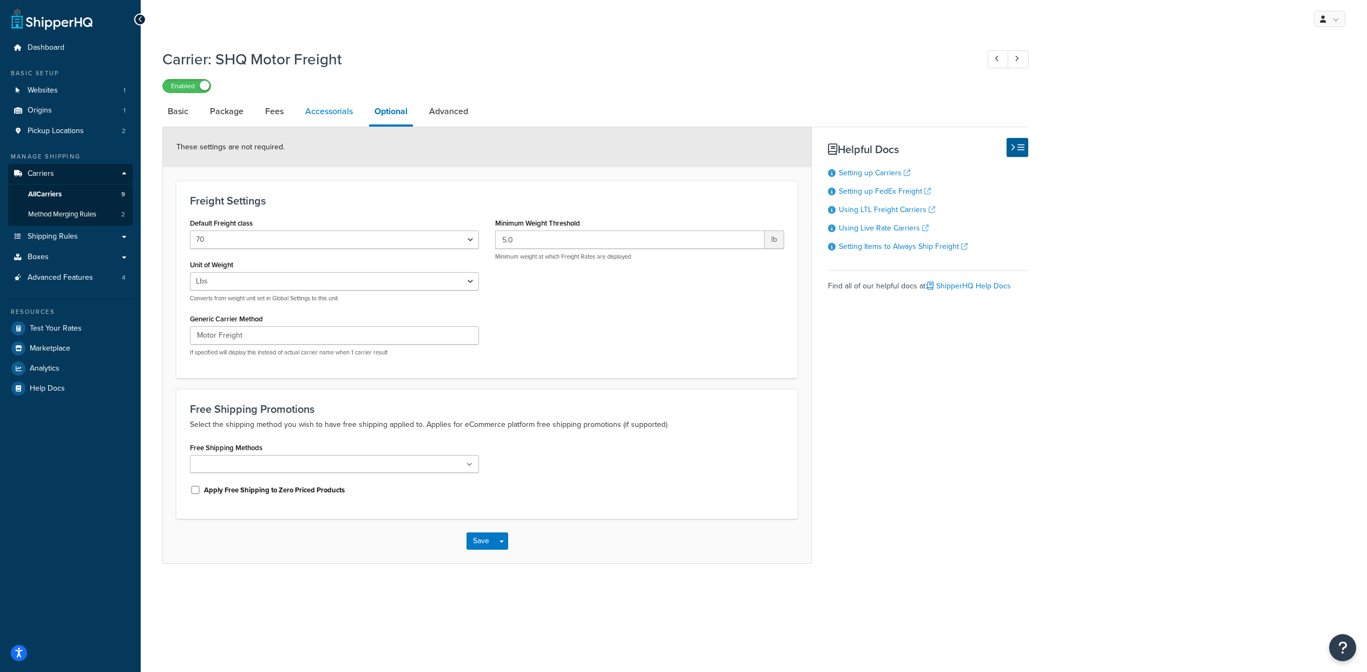
click at [328, 122] on link "Accessorials" at bounding box center [329, 111] width 58 height 26
select select "residential"
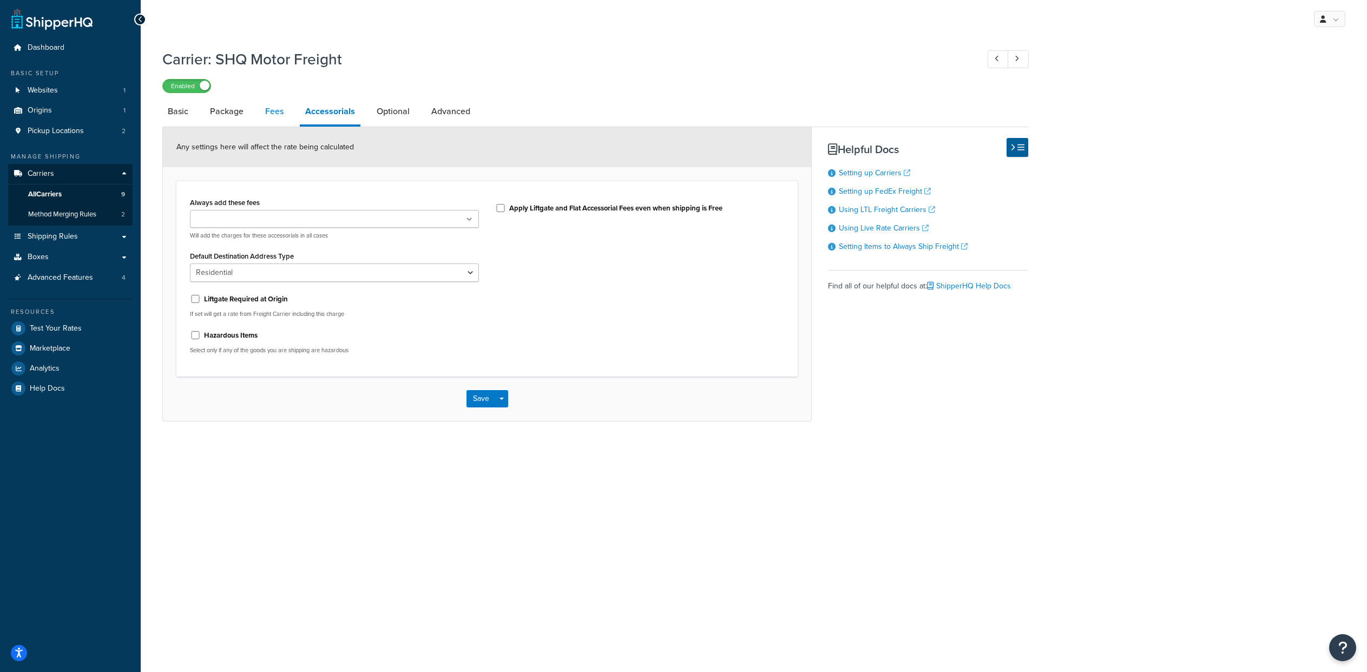
click at [280, 120] on link "Fees" at bounding box center [274, 111] width 29 height 26
select select "AFTER"
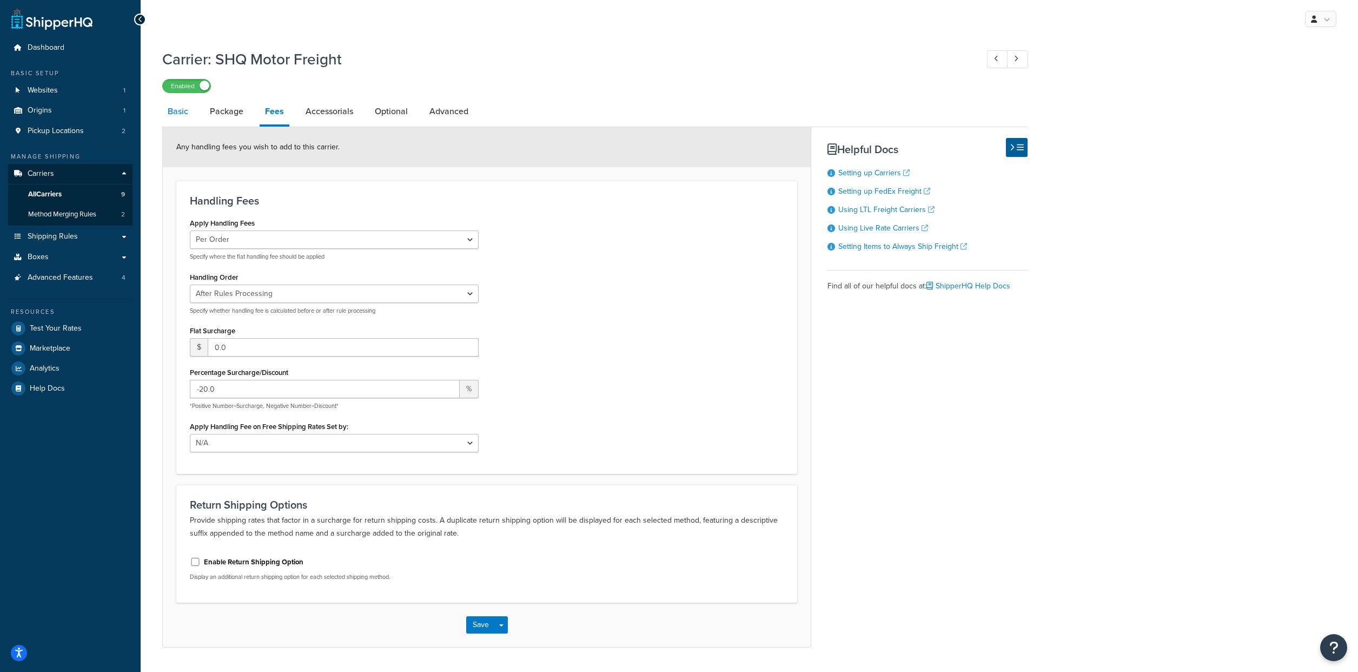
click at [180, 124] on link "Basic" at bounding box center [177, 111] width 31 height 26
select select "fedExFreight"
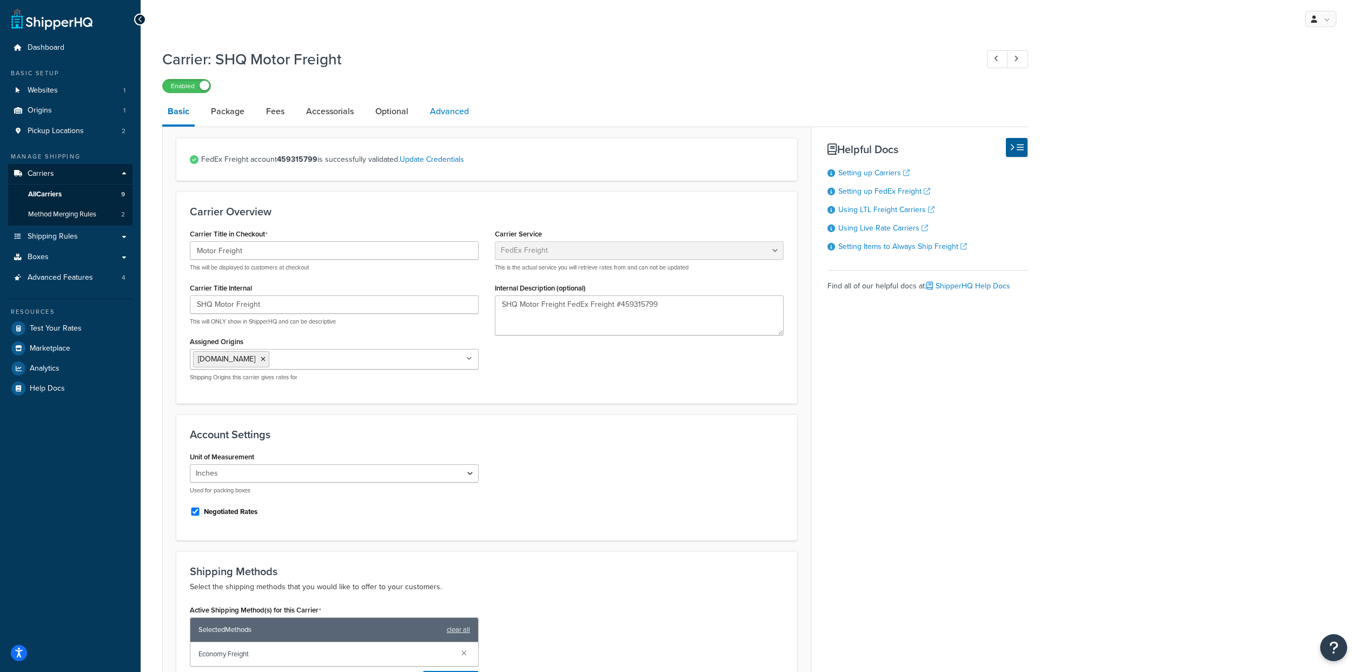
click at [474, 121] on link "Advanced" at bounding box center [450, 111] width 50 height 26
select select "false"
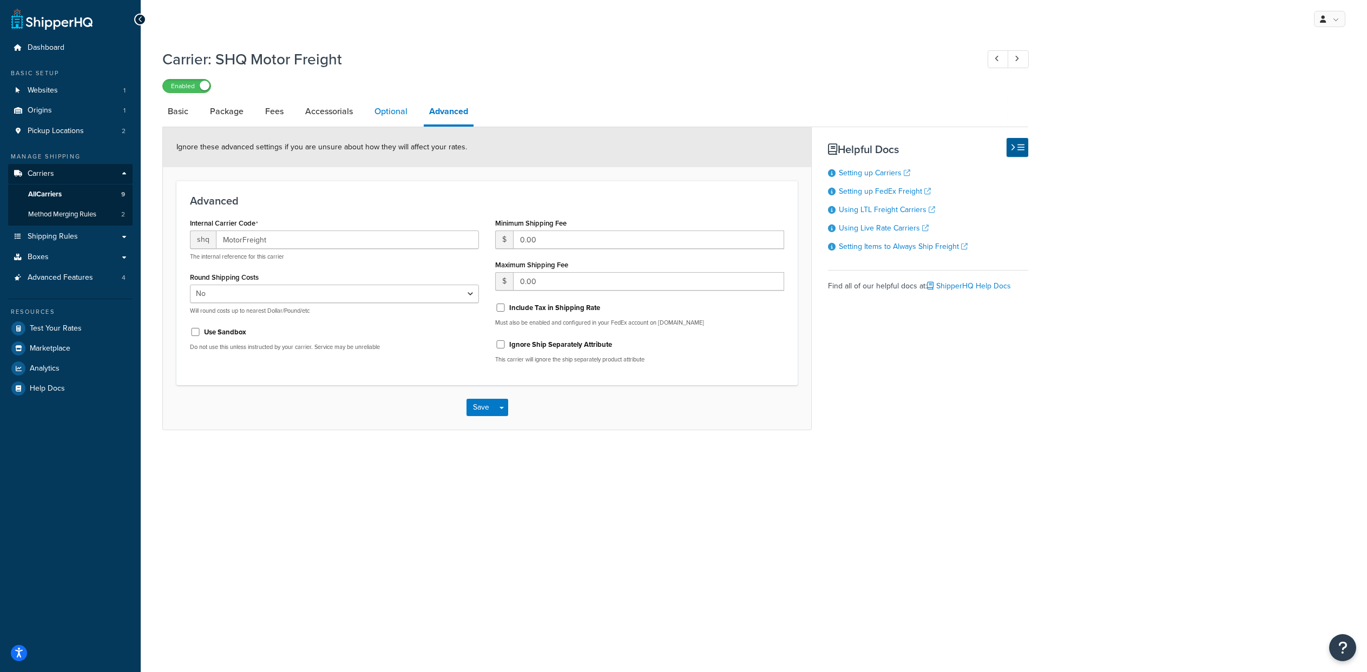
click at [413, 120] on link "Optional" at bounding box center [391, 111] width 44 height 26
select select "70"
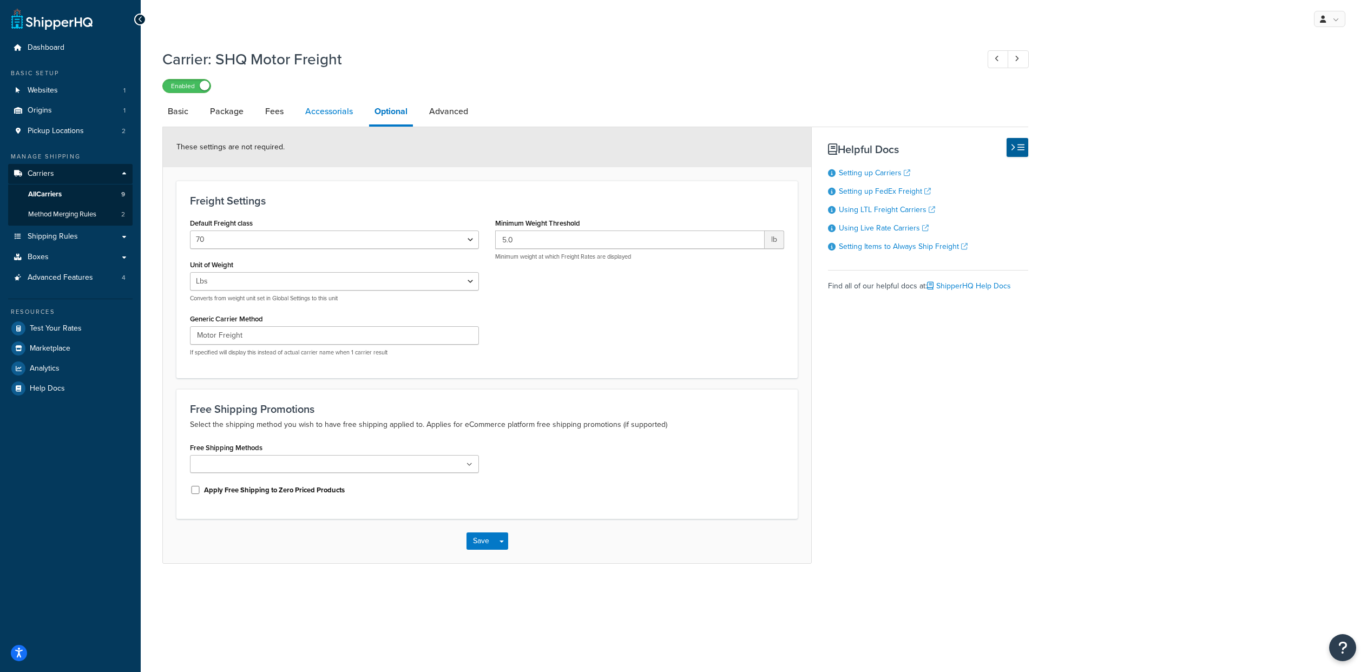
click at [351, 117] on link "Accessorials" at bounding box center [329, 111] width 58 height 26
select select "residential"
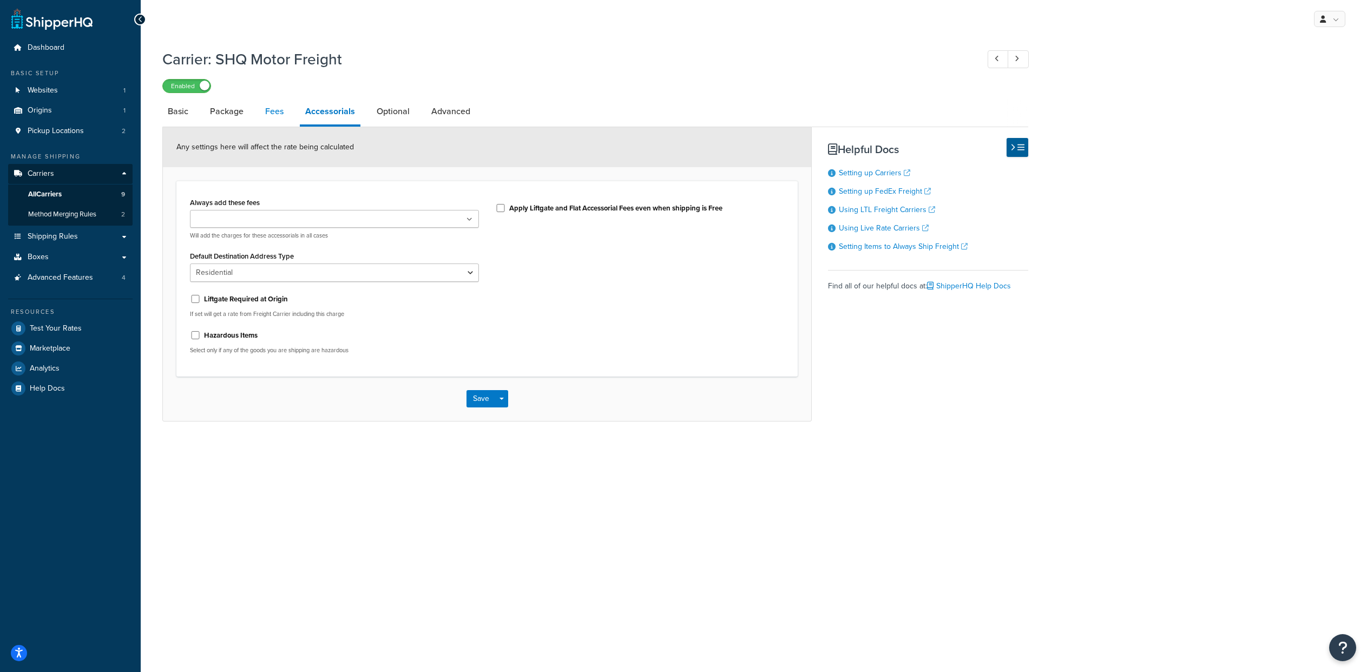
click at [289, 124] on link "Fees" at bounding box center [274, 111] width 29 height 26
select select "AFTER"
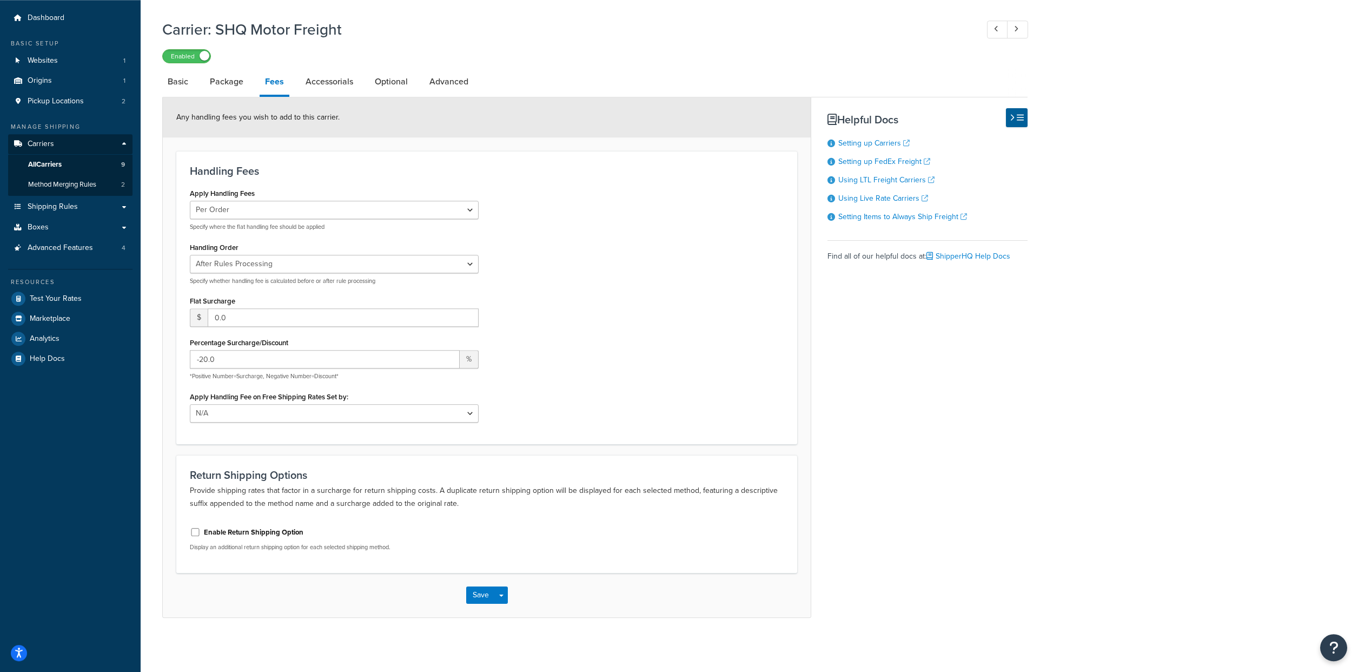
scroll to position [85, 0]
click at [232, 69] on link "Package" at bounding box center [227, 82] width 44 height 26
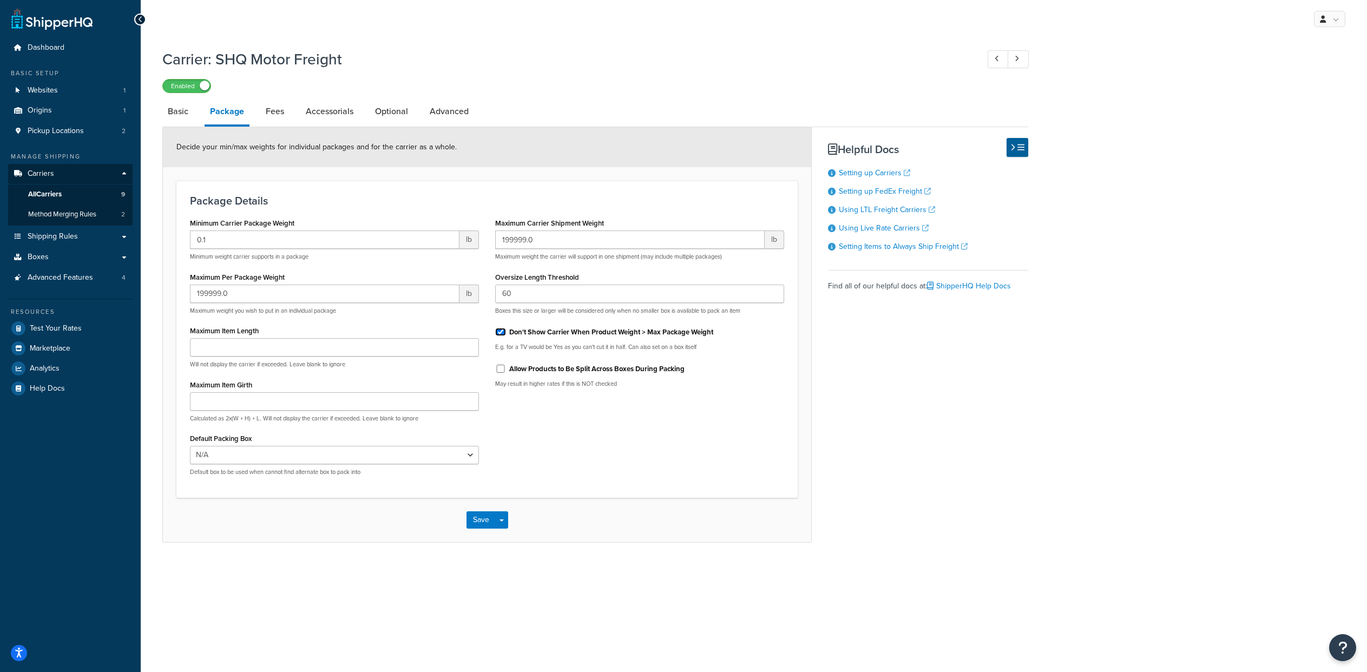
drag, startPoint x: 501, startPoint y: 369, endPoint x: 543, endPoint y: 351, distance: 45.3
click at [543, 351] on div "Maximum Carrier Shipment Weight 199999.0 lb Maximum weight the carrier will sup…" at bounding box center [639, 305] width 305 height 181
click at [474, 118] on link "Advanced" at bounding box center [449, 111] width 50 height 26
select select "false"
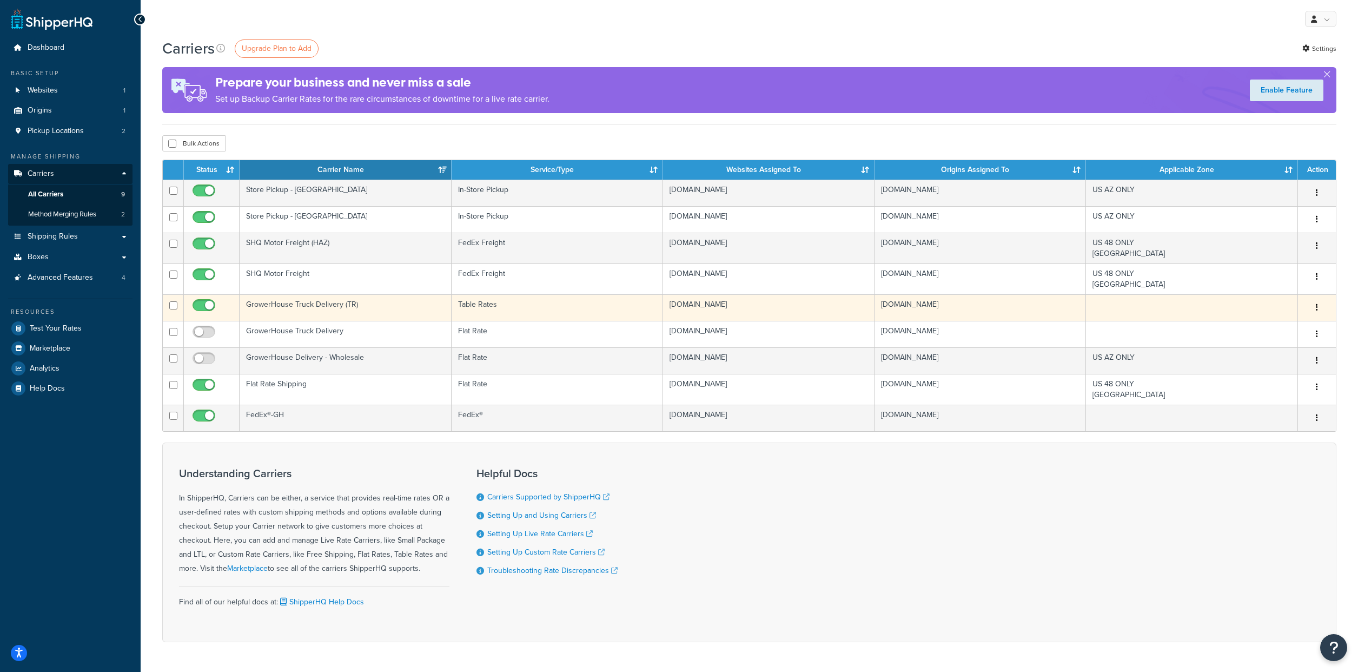
click at [287, 321] on td "GrowerHouse Truck Delivery (TR)" at bounding box center [346, 307] width 212 height 27
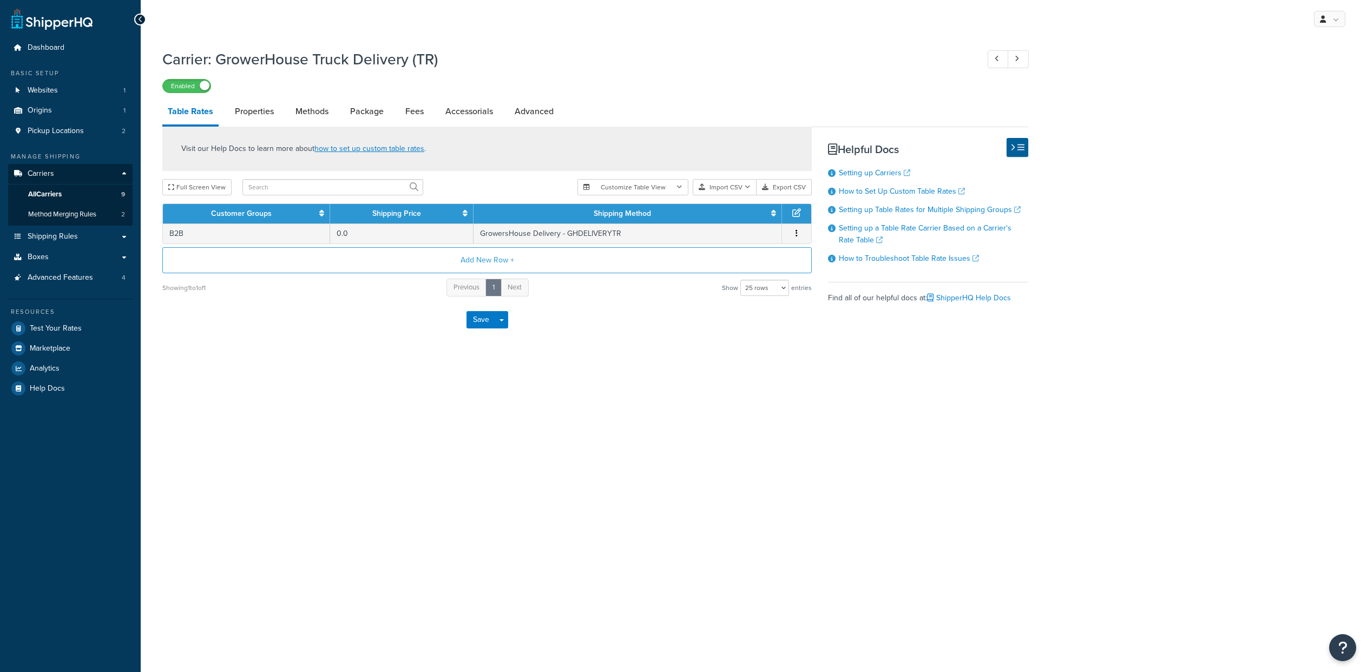
select select "25"
click at [277, 116] on link "Properties" at bounding box center [254, 111] width 50 height 26
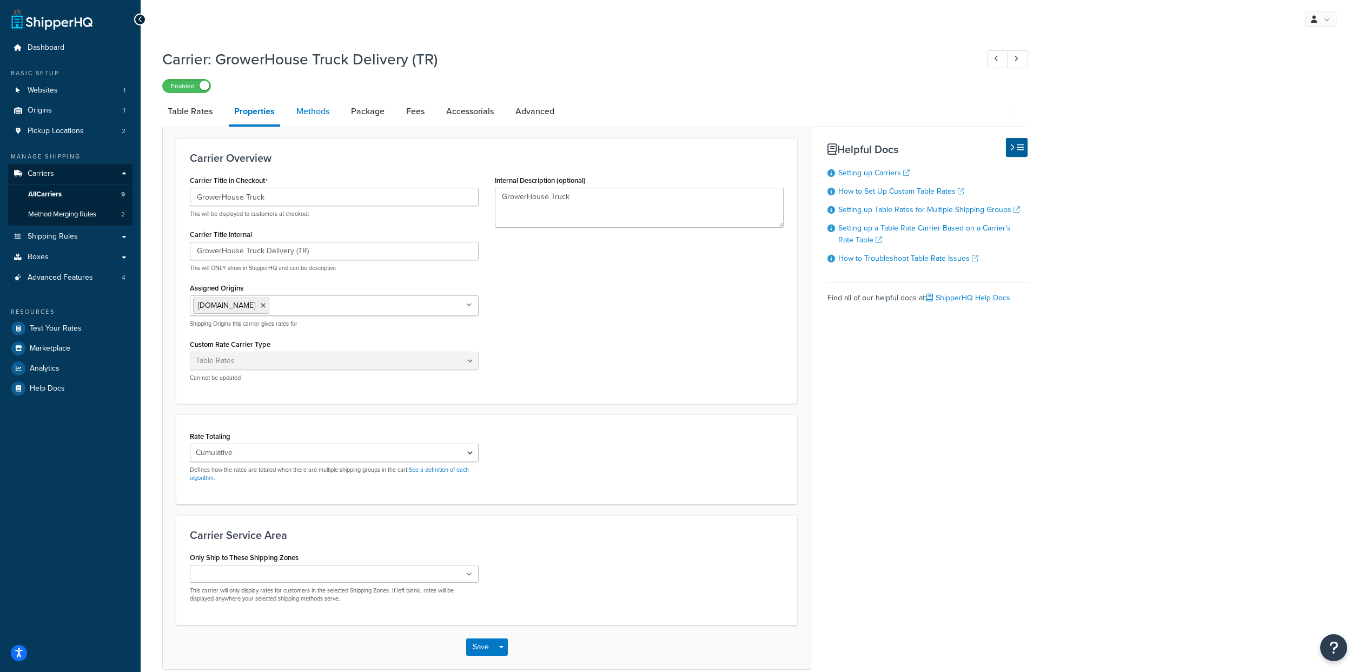
click at [321, 120] on link "Methods" at bounding box center [313, 111] width 44 height 26
select select "25"
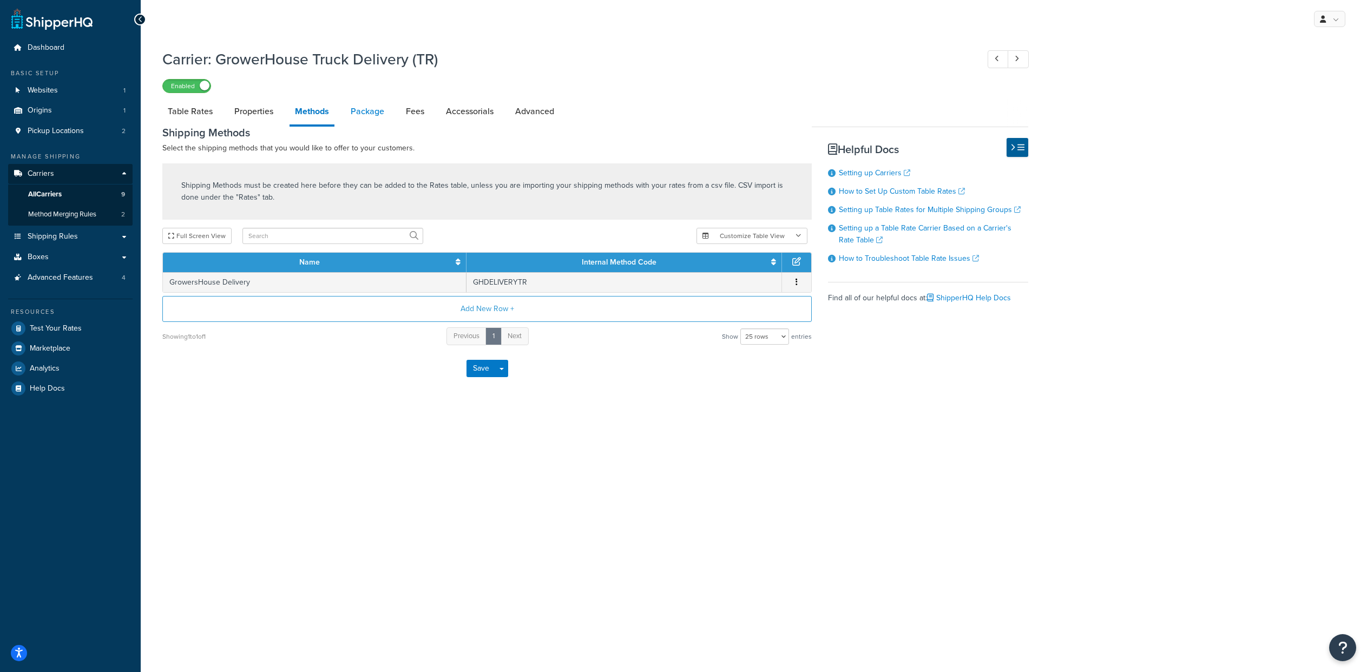
click at [377, 118] on link "Package" at bounding box center [367, 111] width 44 height 26
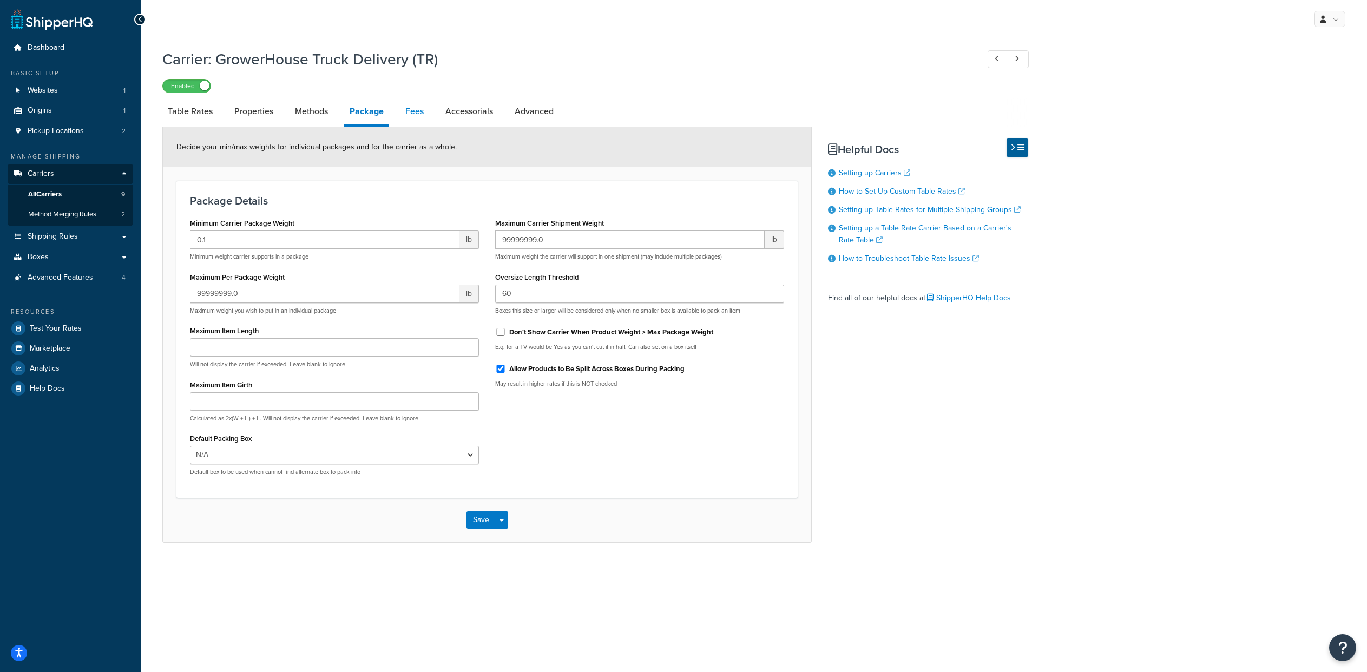
click at [429, 119] on link "Fees" at bounding box center [414, 111] width 29 height 26
select select "AFTER"
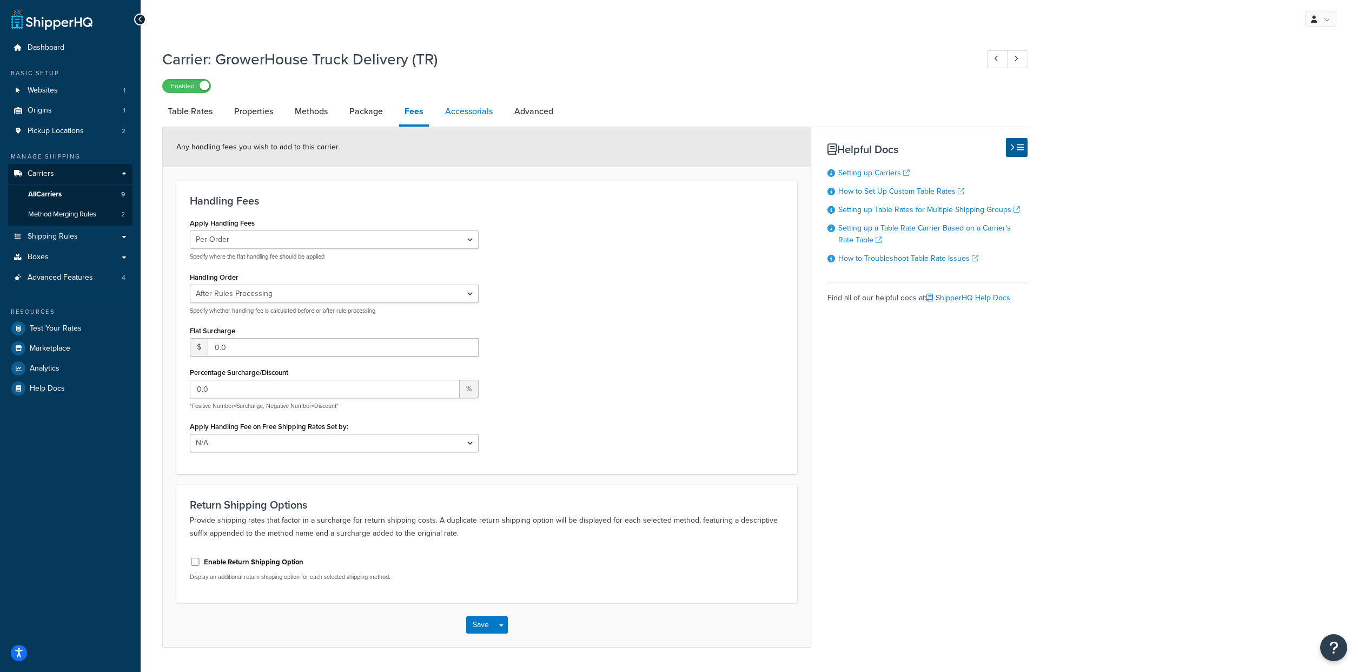
click at [498, 122] on link "Accessorials" at bounding box center [469, 111] width 58 height 26
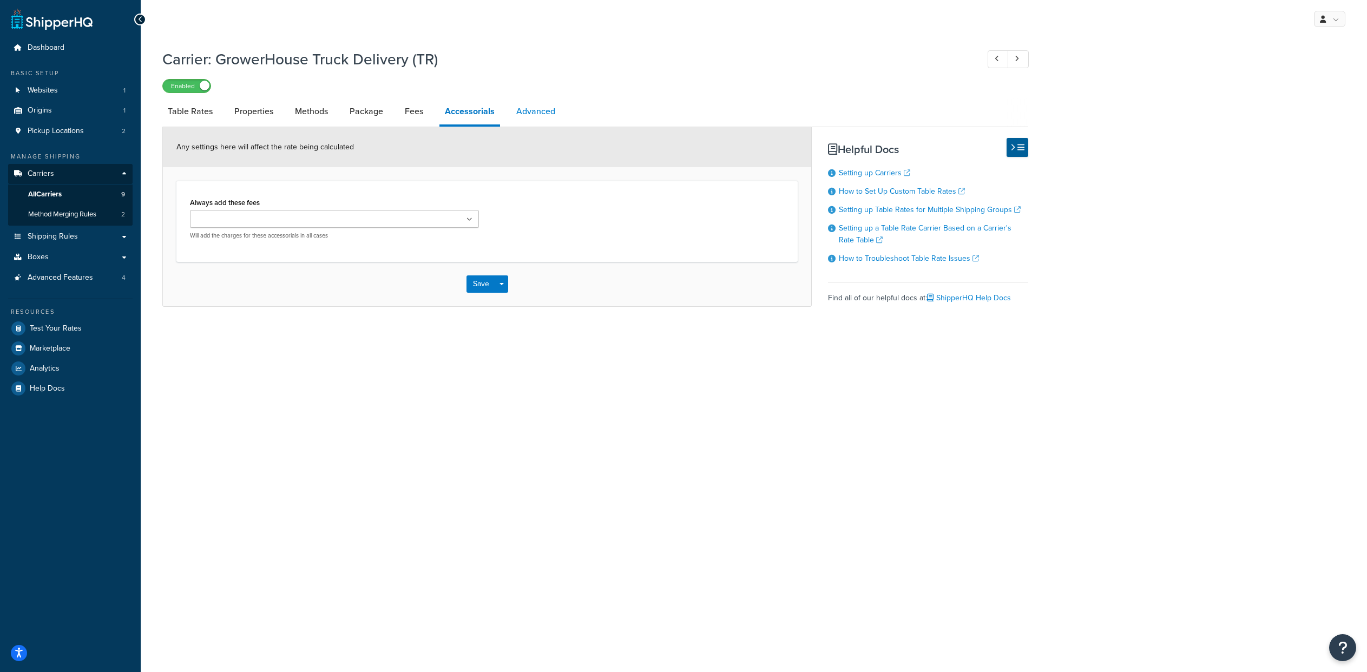
click at [560, 121] on link "Advanced" at bounding box center [536, 111] width 50 height 26
select select "false"
